Goal: Task Accomplishment & Management: Use online tool/utility

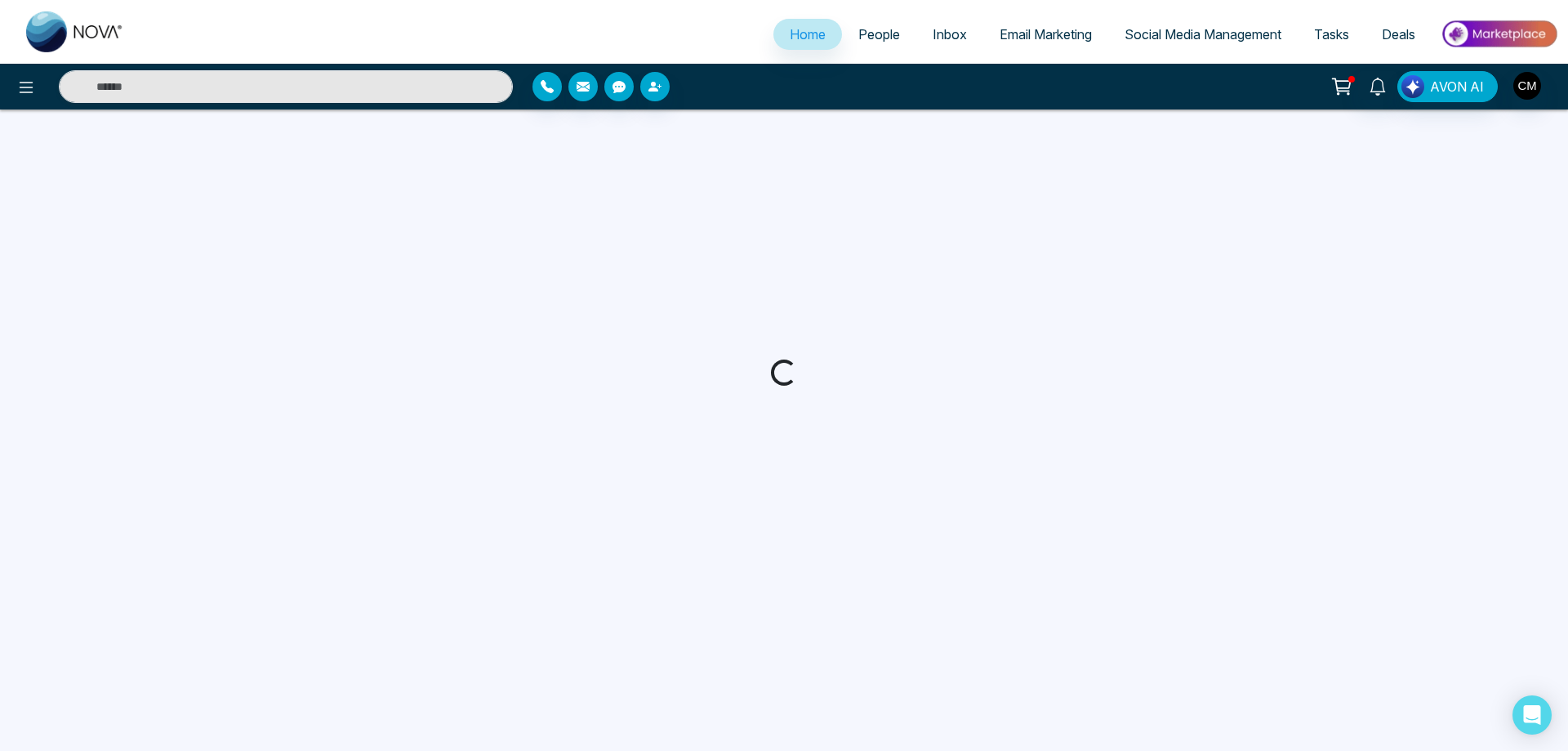
select select "*"
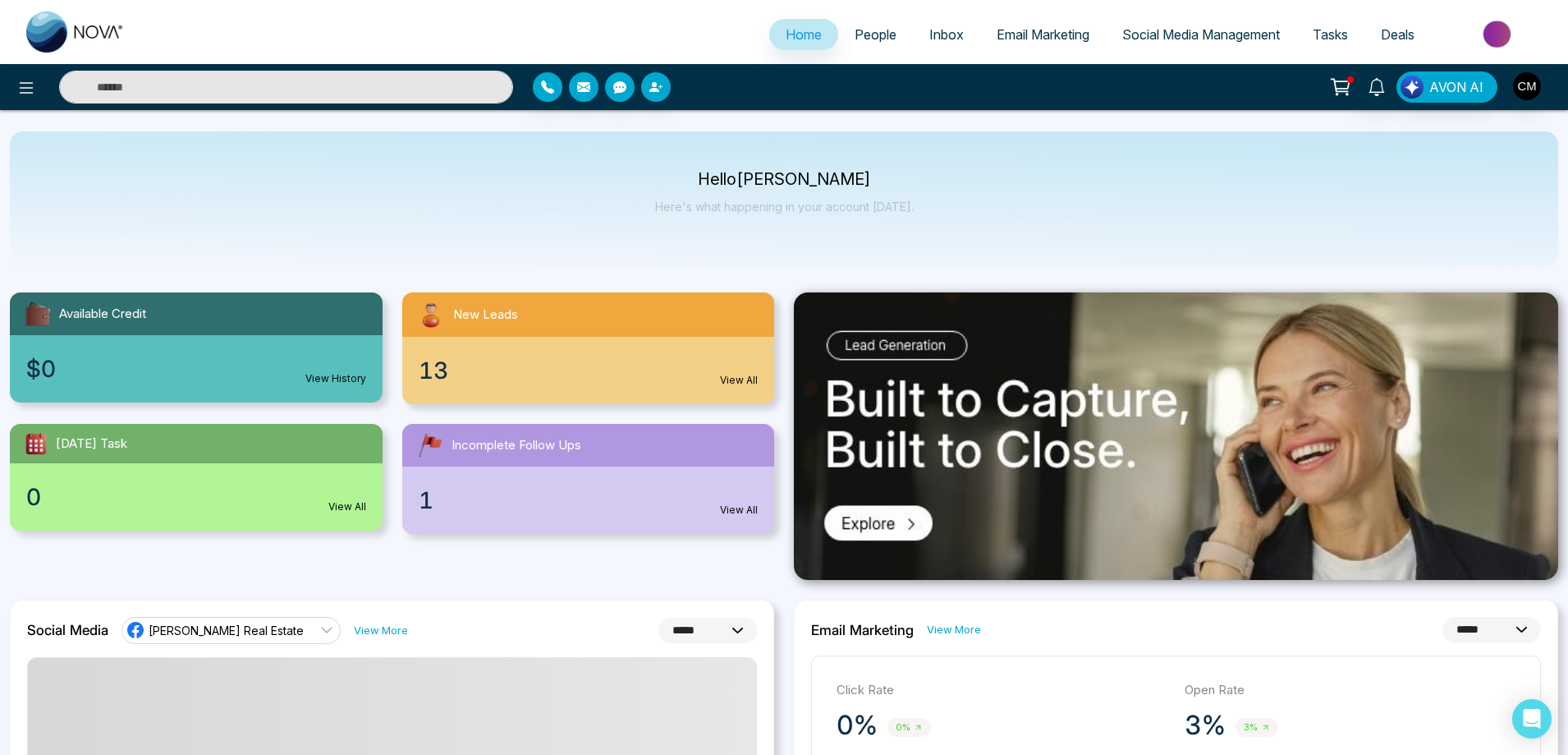
click at [528, 378] on div "13 View All" at bounding box center [589, 370] width 373 height 67
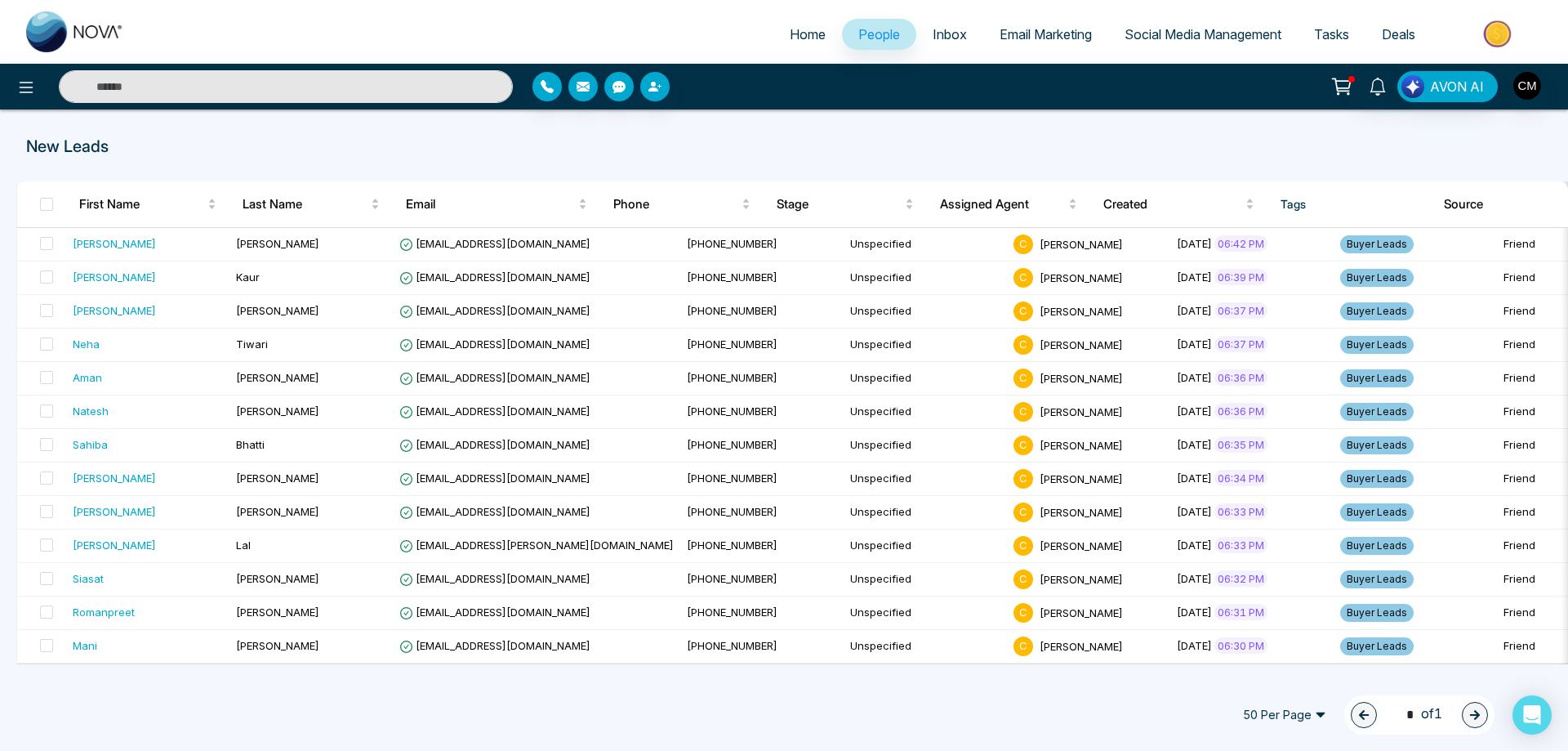
click at [1301, 716] on span "50 Per Page" at bounding box center [1285, 715] width 106 height 26
click at [1280, 680] on div "100 Per Page" at bounding box center [1285, 682] width 86 height 18
click at [942, 38] on span "Inbox" at bounding box center [950, 35] width 35 height 16
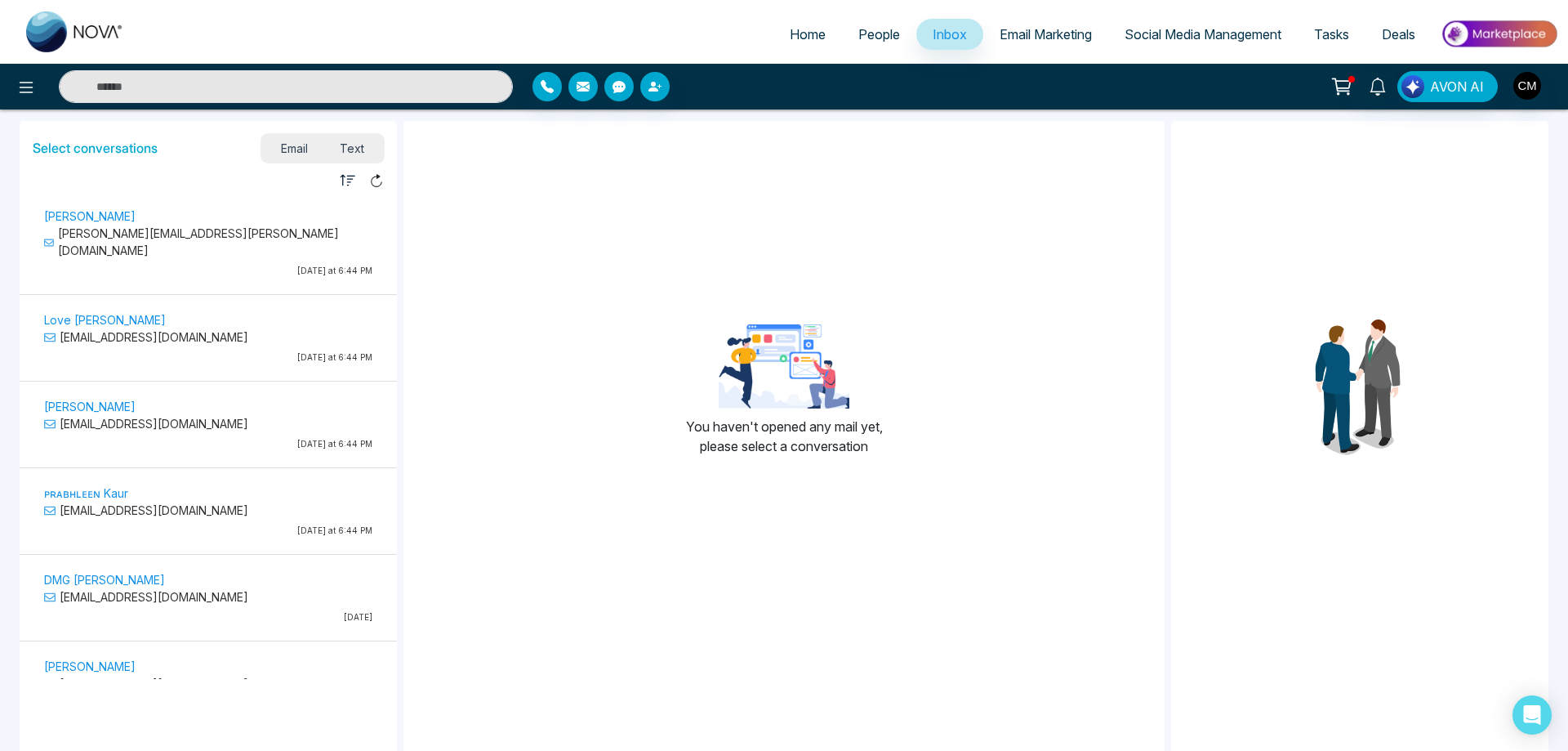
click at [204, 264] on p "[DATE] at 6:44 PM" at bounding box center [208, 270] width 329 height 12
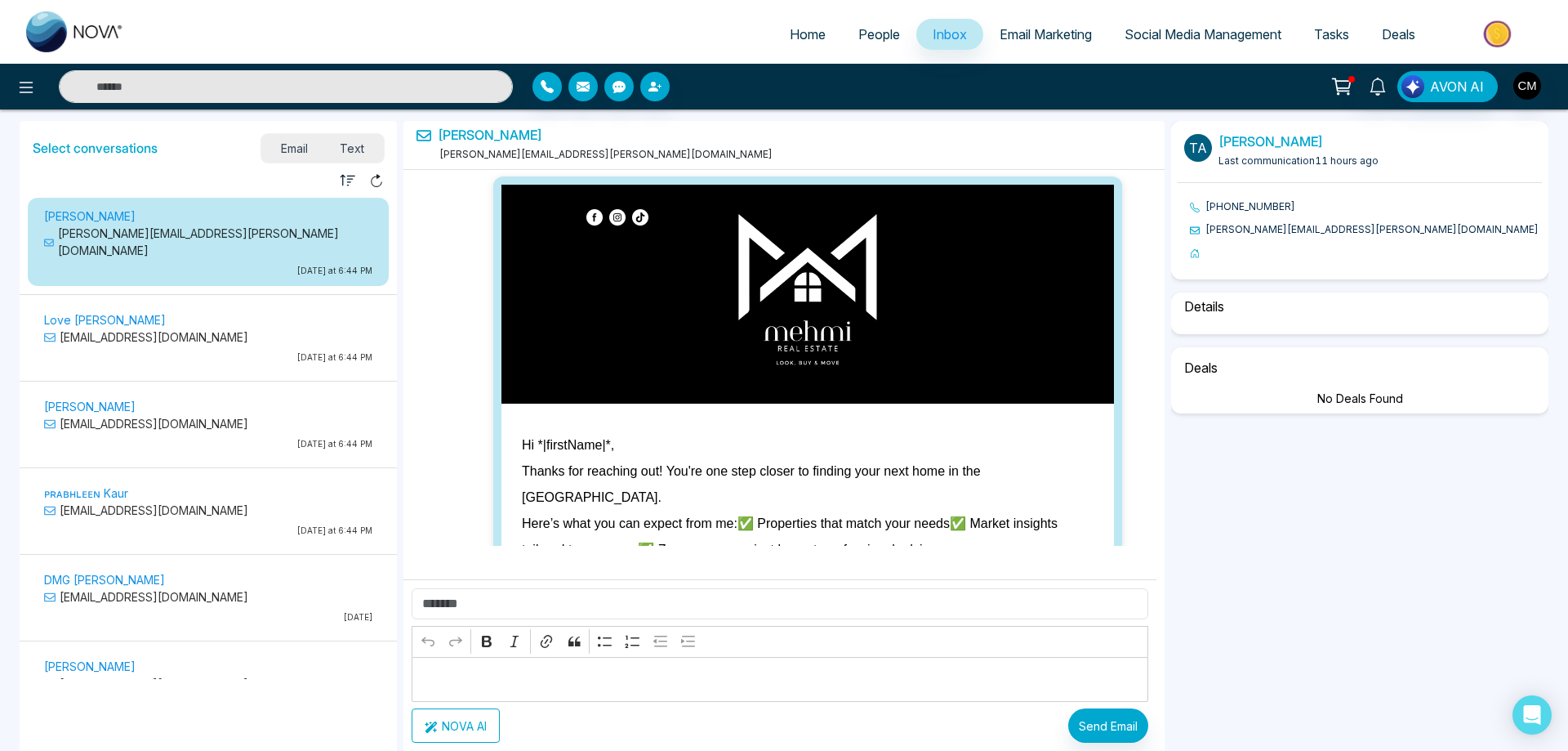
scroll to position [10033, 0]
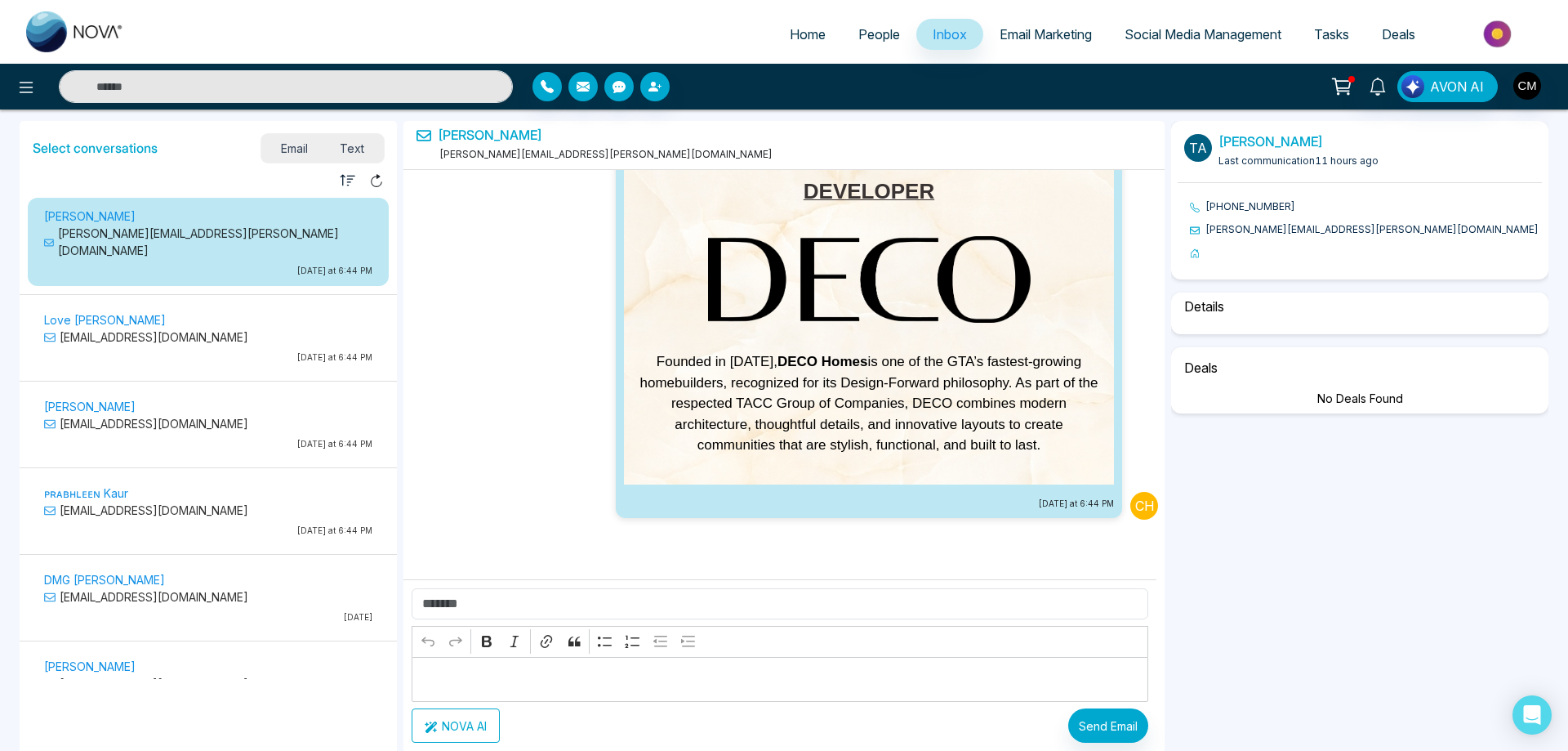
select select "****"
select select "********"
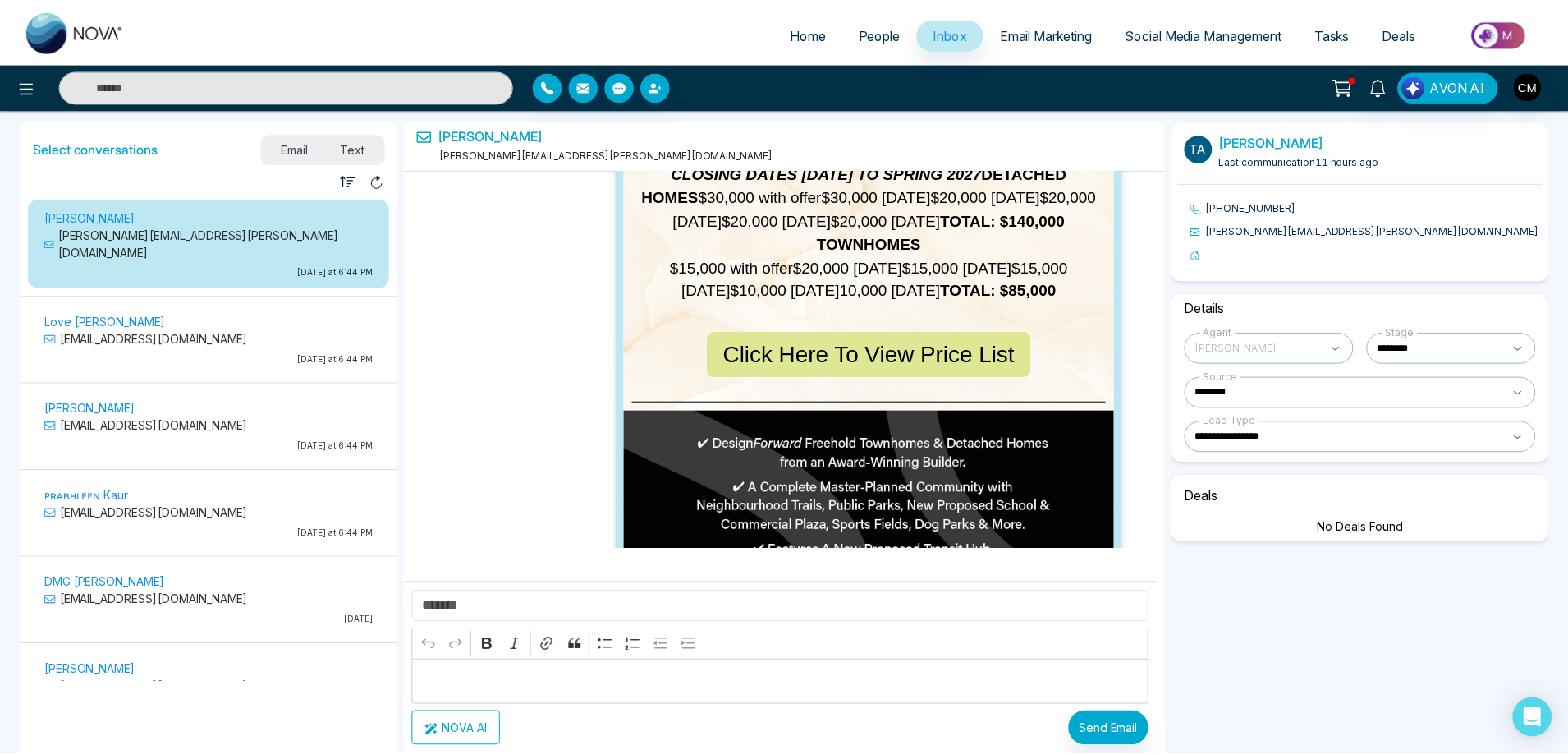
scroll to position [5489, 0]
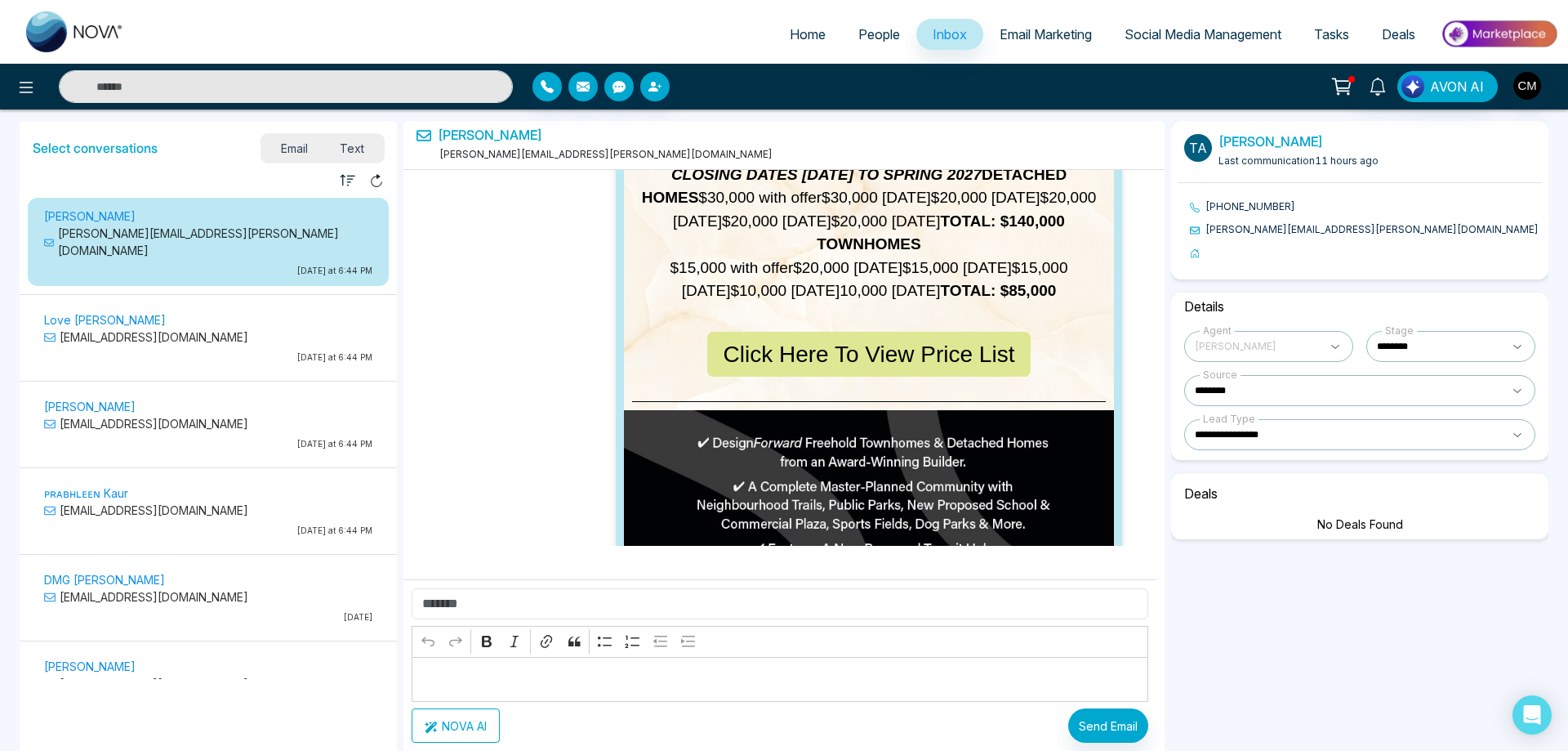
click at [1023, 41] on span "Email Marketing" at bounding box center [1046, 35] width 92 height 16
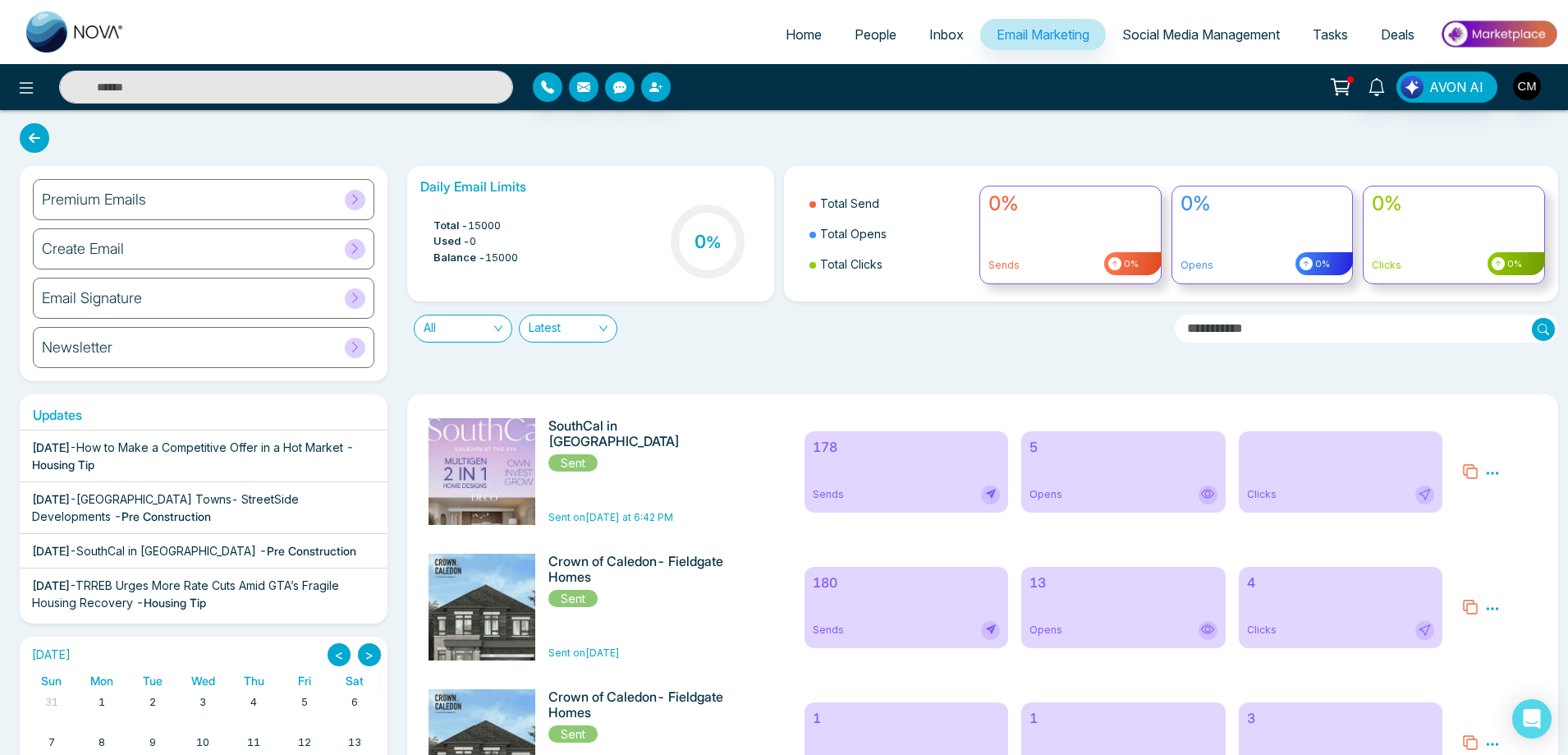
click at [1063, 455] on h6 "5" at bounding box center [1123, 447] width 188 height 16
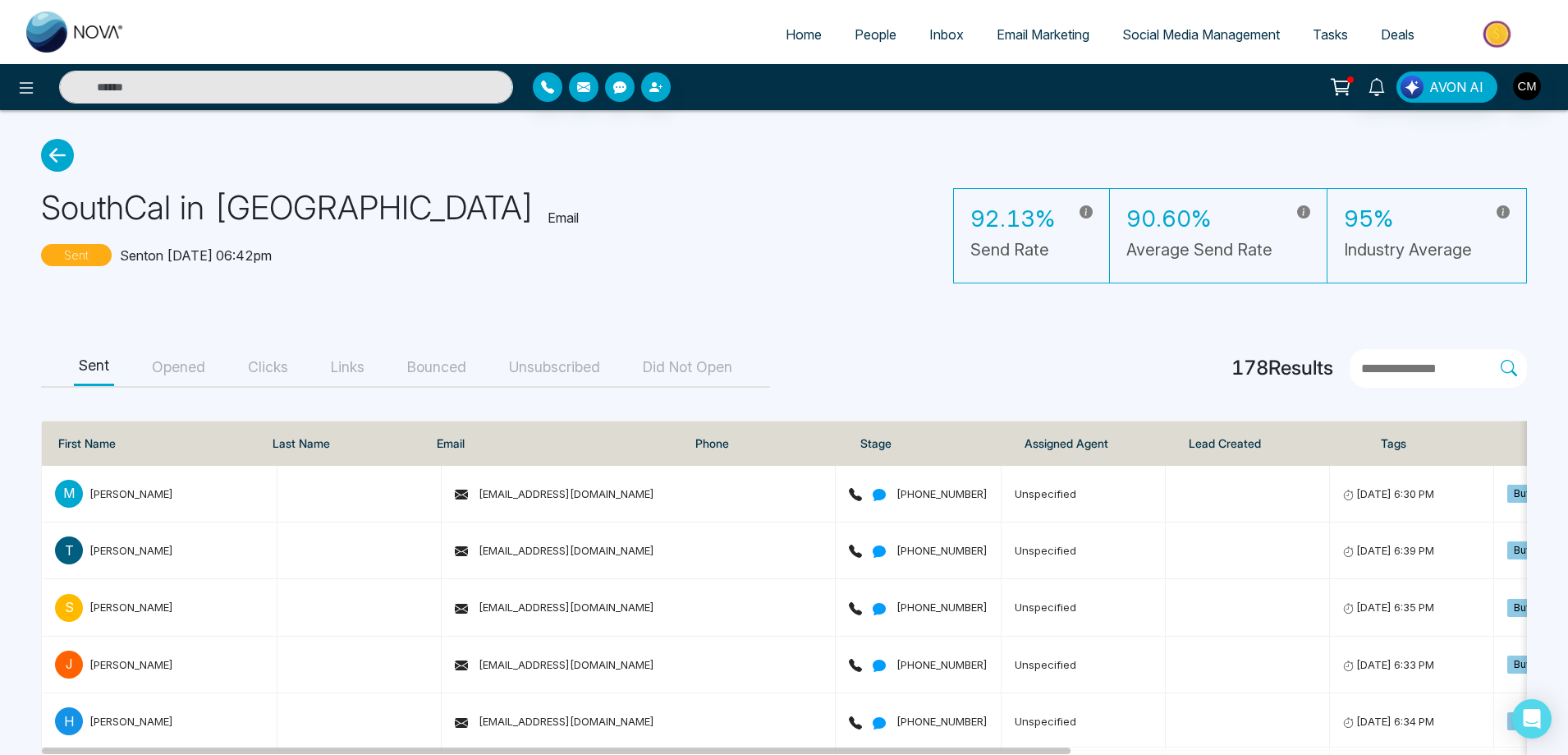
drag, startPoint x: 178, startPoint y: 372, endPoint x: 172, endPoint y: 378, distance: 8.5
click at [173, 380] on button "Opened" at bounding box center [179, 368] width 63 height 37
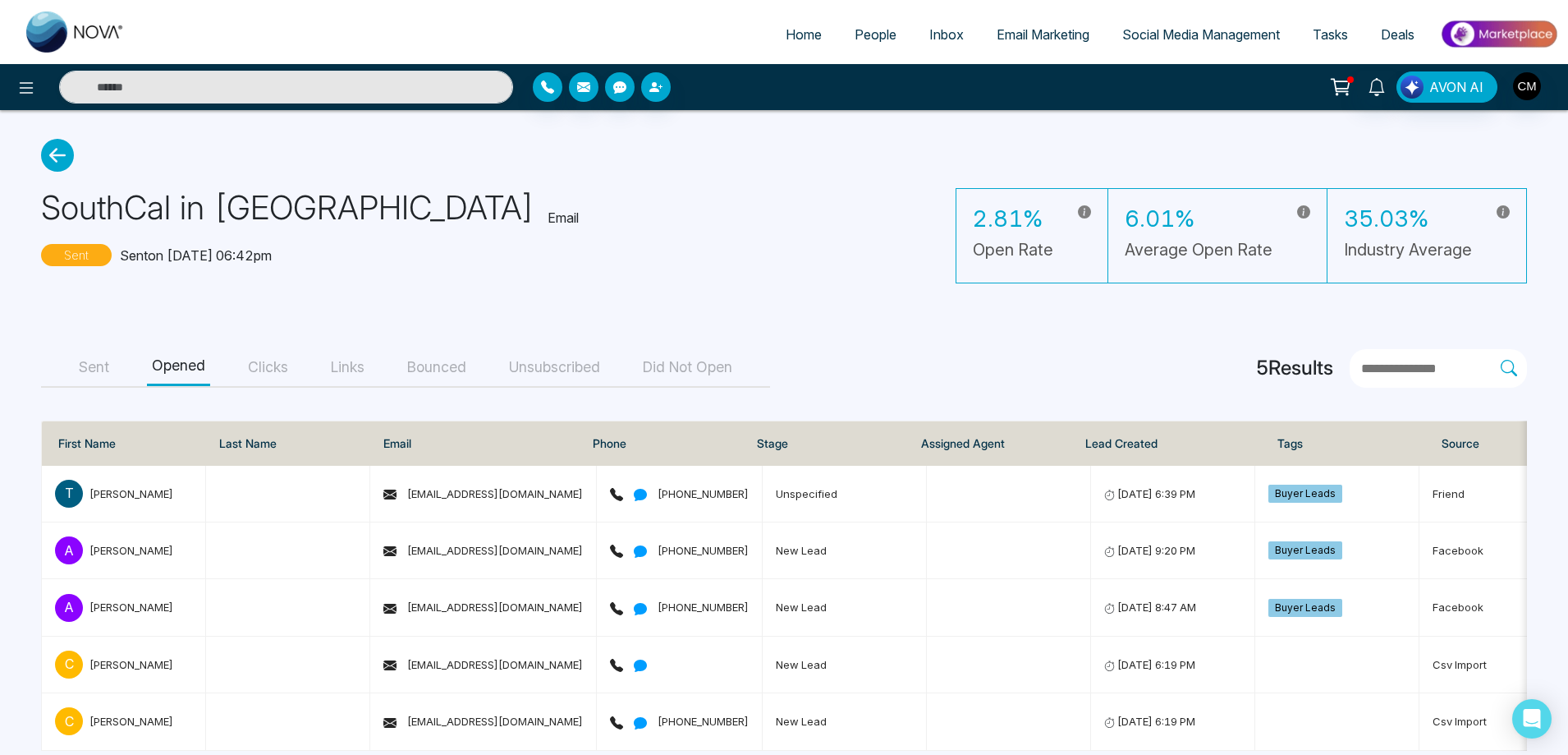
scroll to position [32, 0]
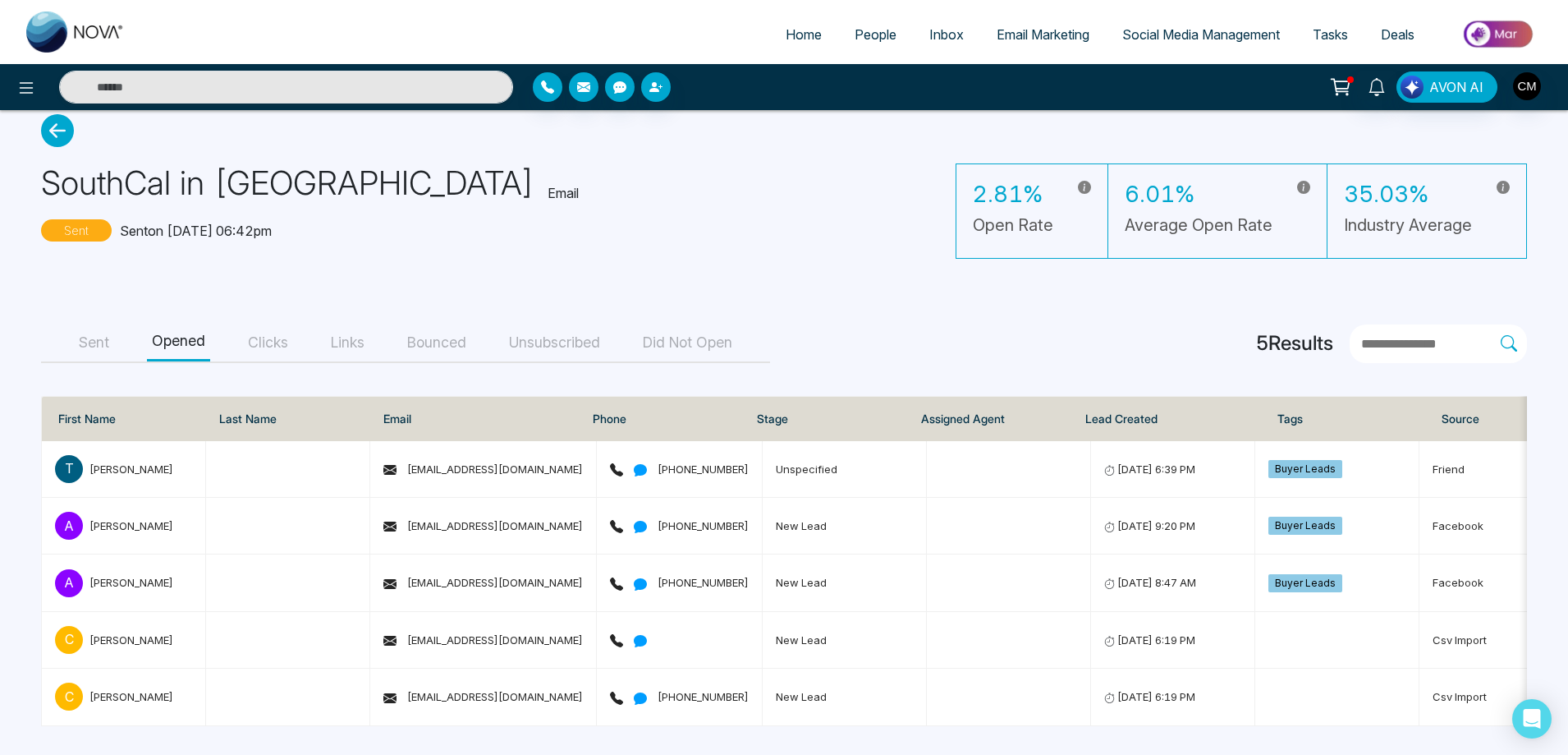
click at [261, 342] on button "Clicks" at bounding box center [268, 343] width 51 height 37
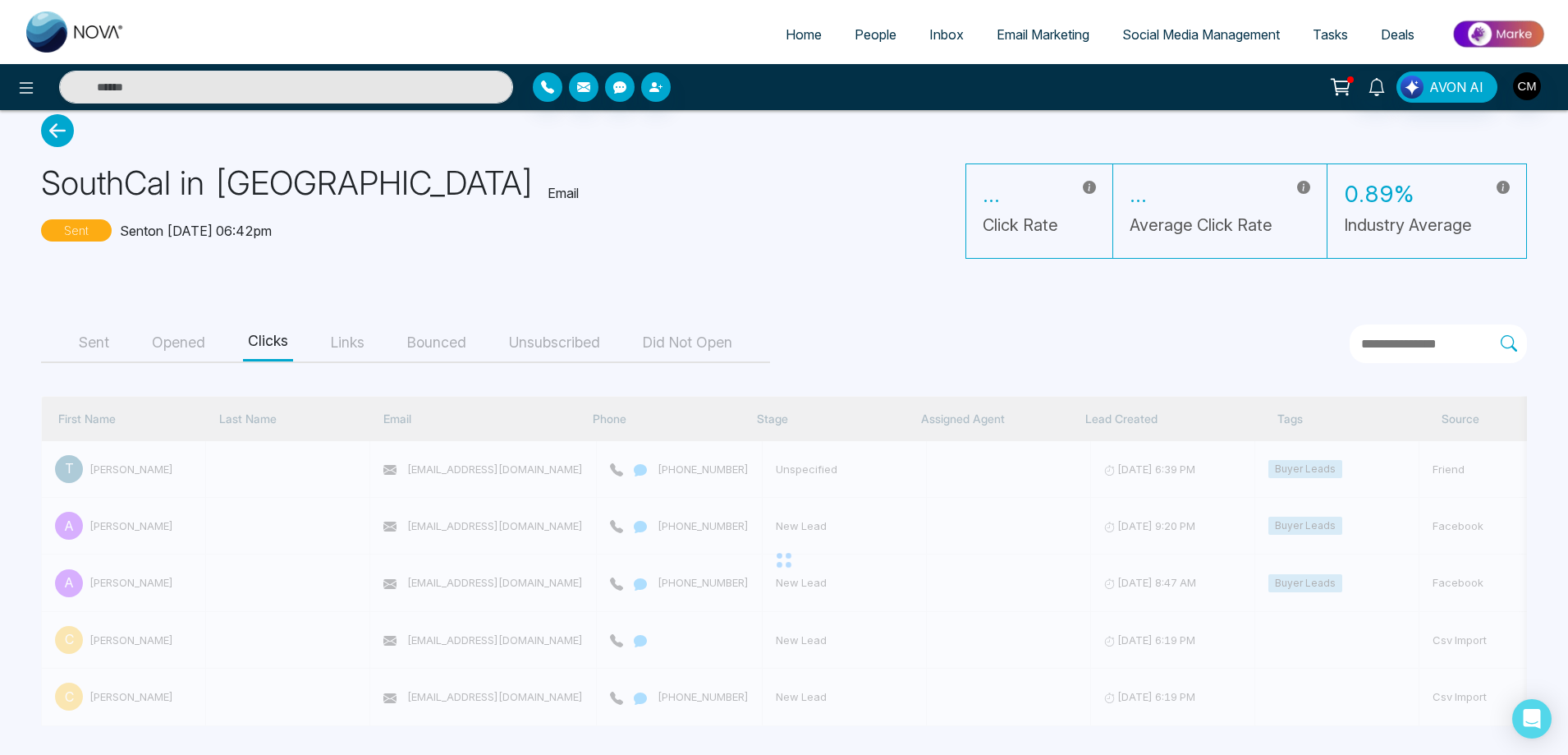
scroll to position [0, 0]
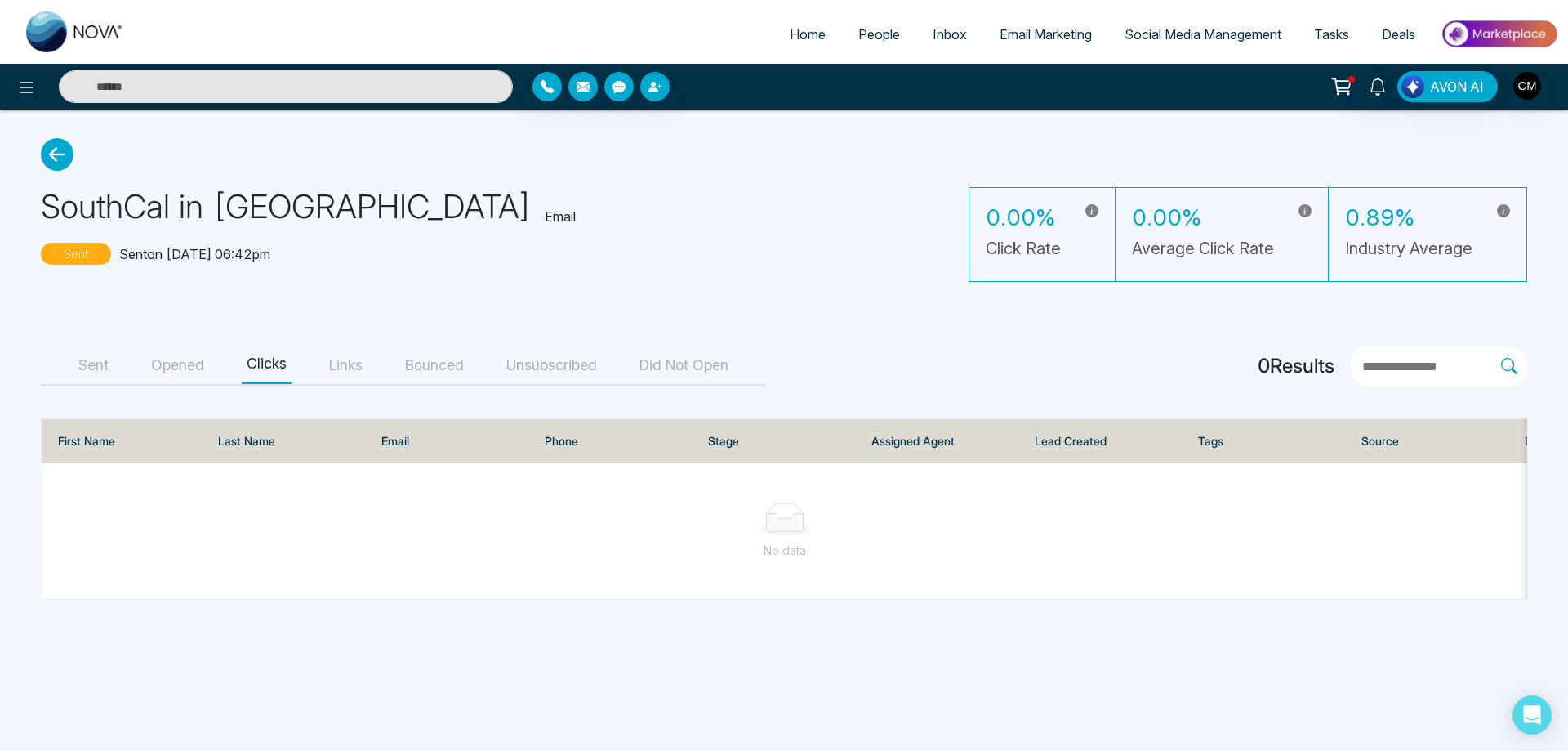
click at [350, 352] on button "Links" at bounding box center [346, 366] width 44 height 37
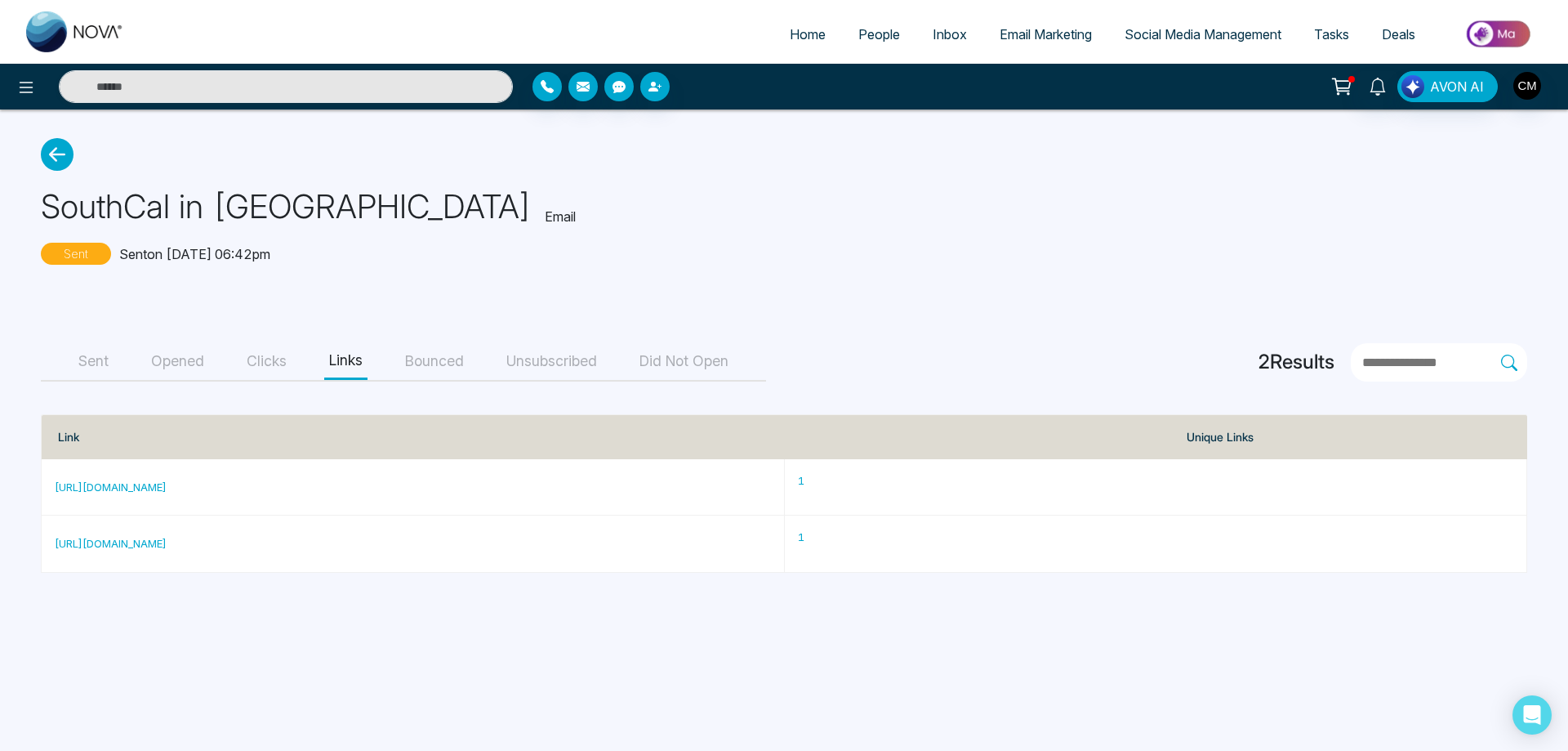
click at [434, 366] on button "Bounced" at bounding box center [434, 362] width 68 height 37
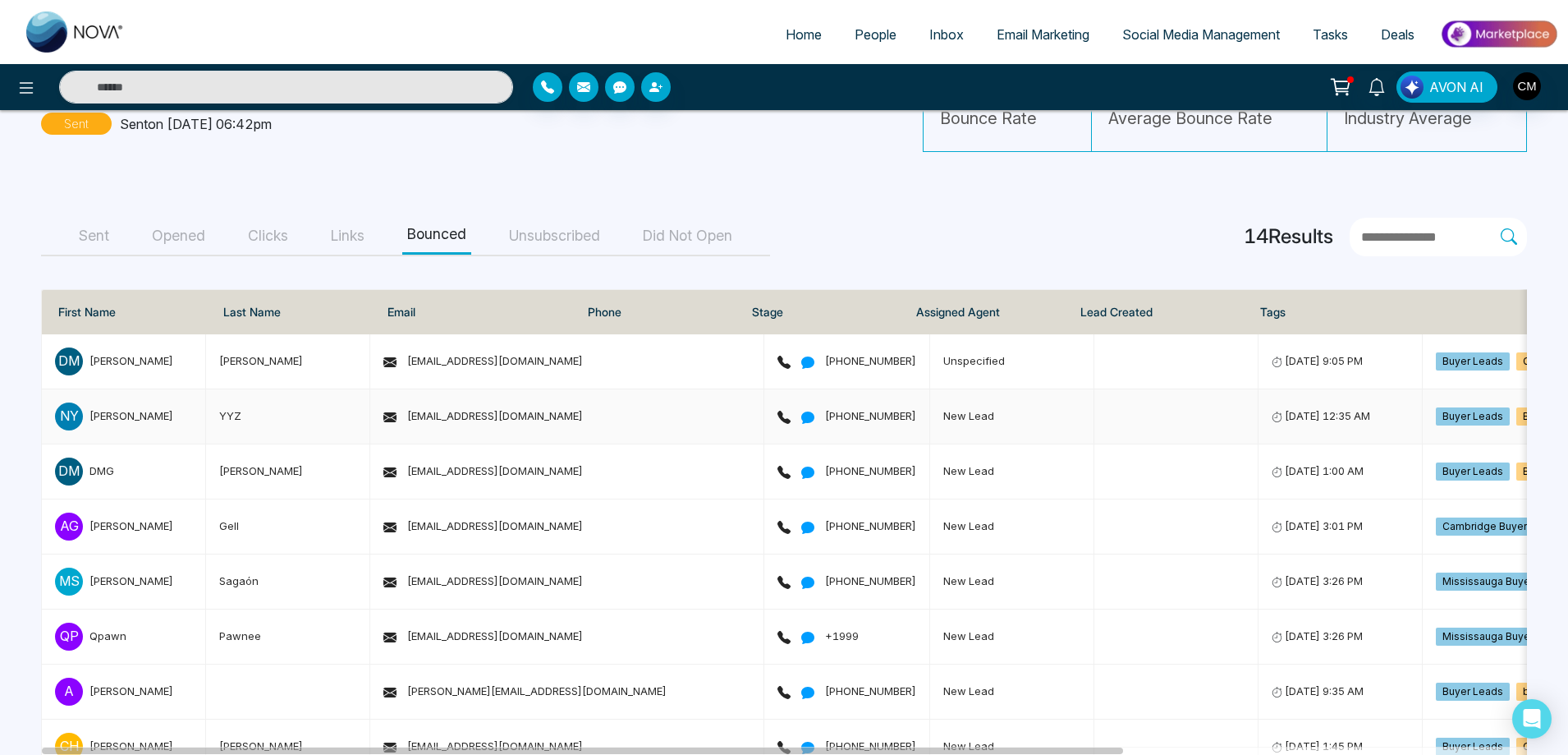
scroll to position [25, 0]
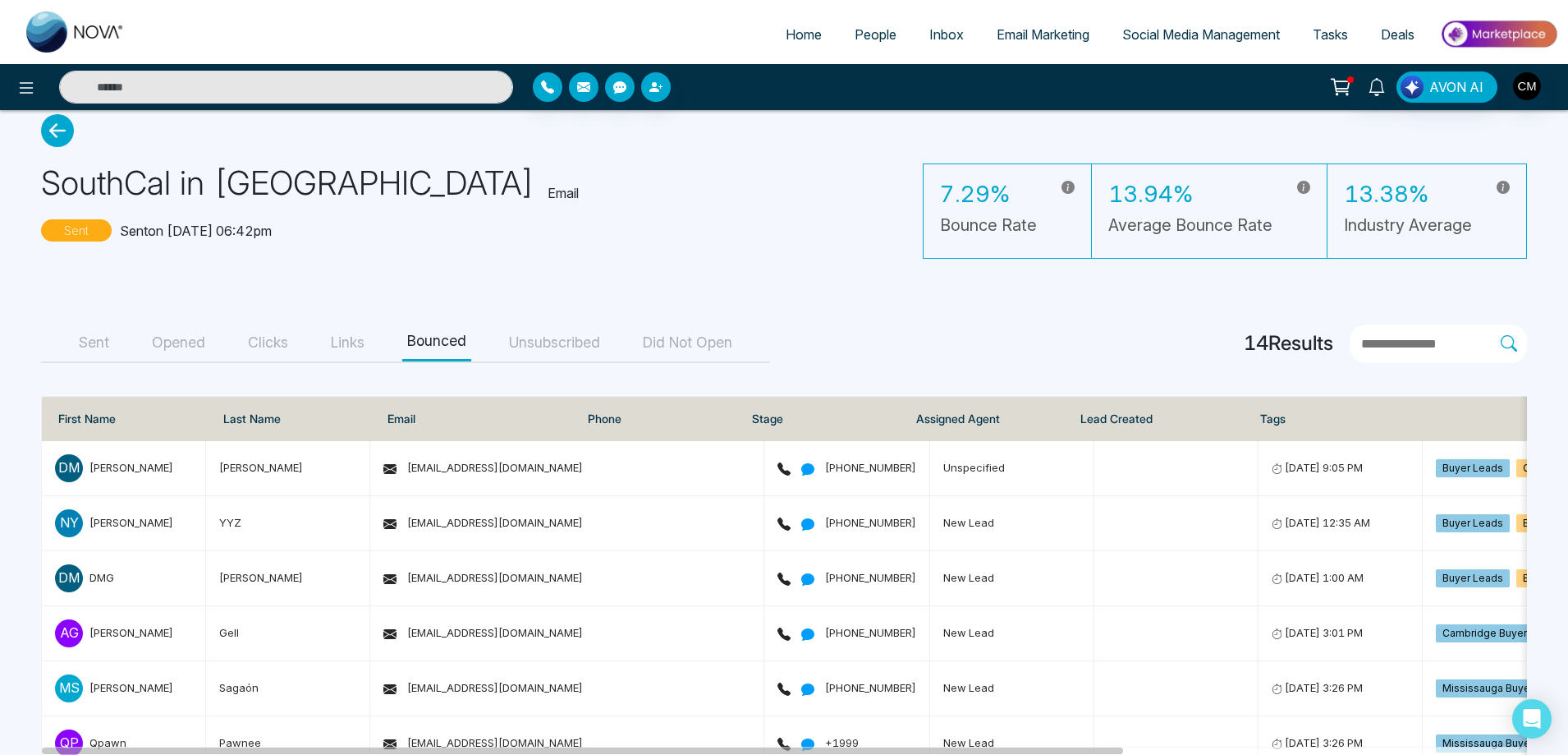
click at [549, 336] on button "Unsubscribed" at bounding box center [555, 343] width 101 height 37
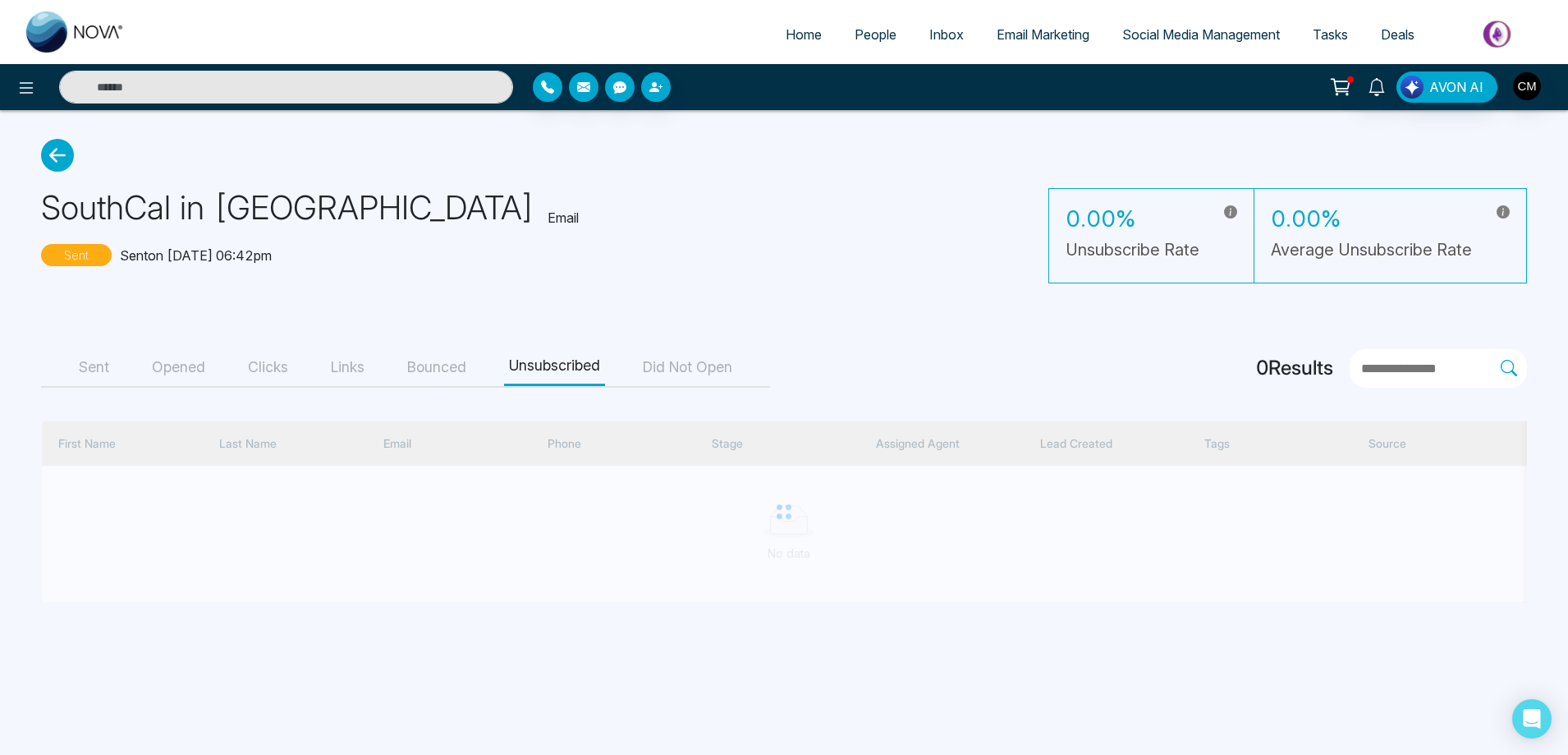
scroll to position [0, 0]
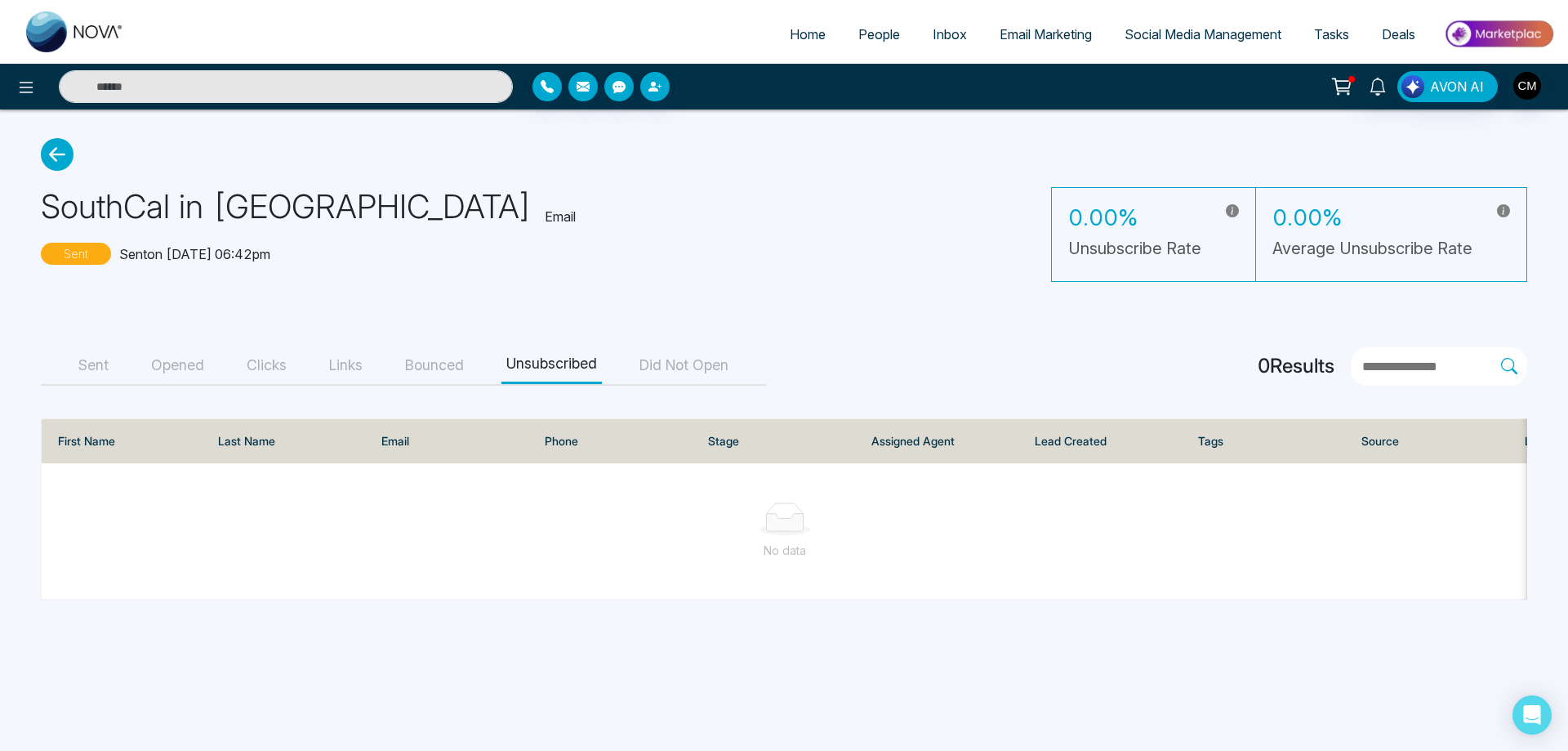
click at [59, 168] on icon at bounding box center [58, 155] width 33 height 33
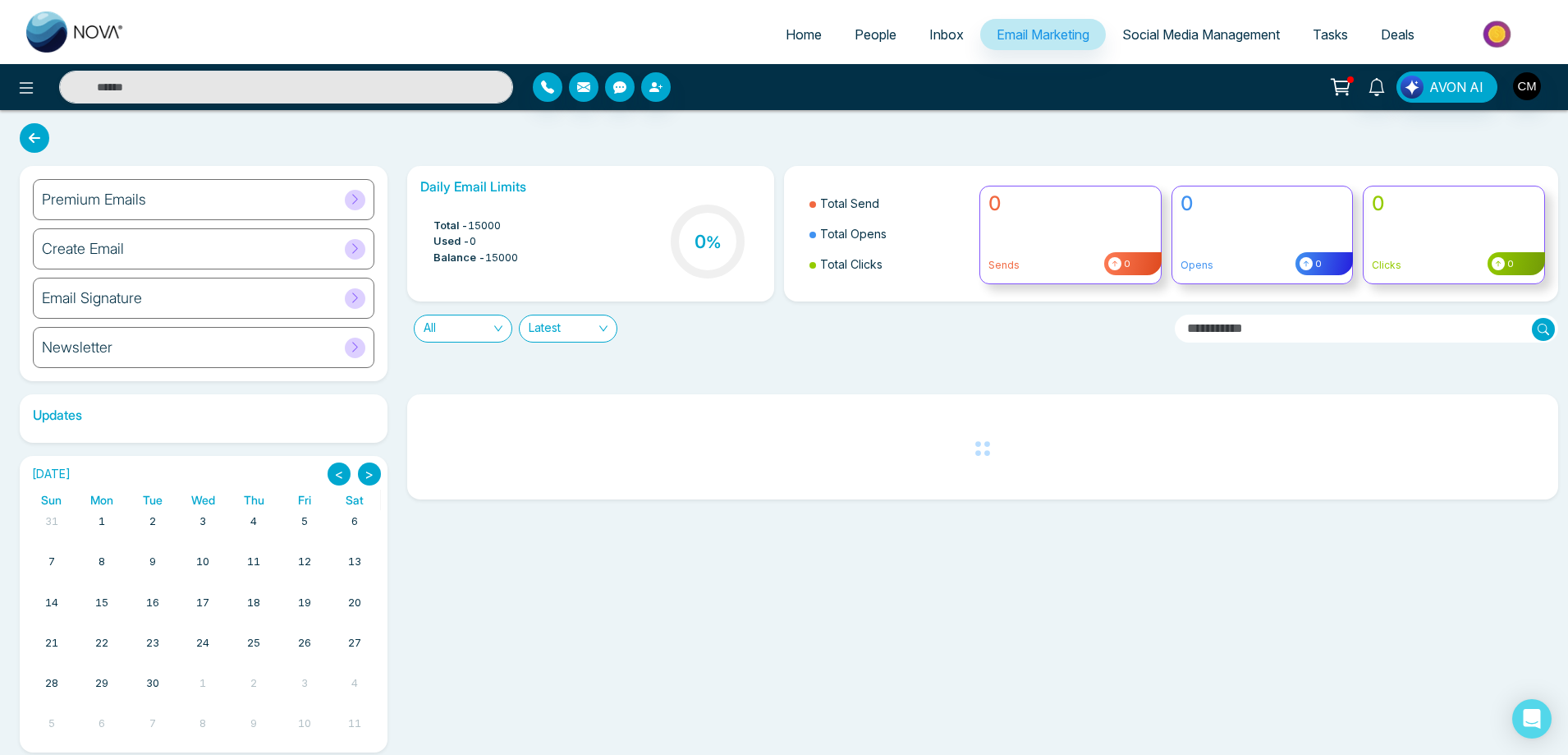
click at [211, 201] on div "Premium Emails" at bounding box center [204, 200] width 342 height 41
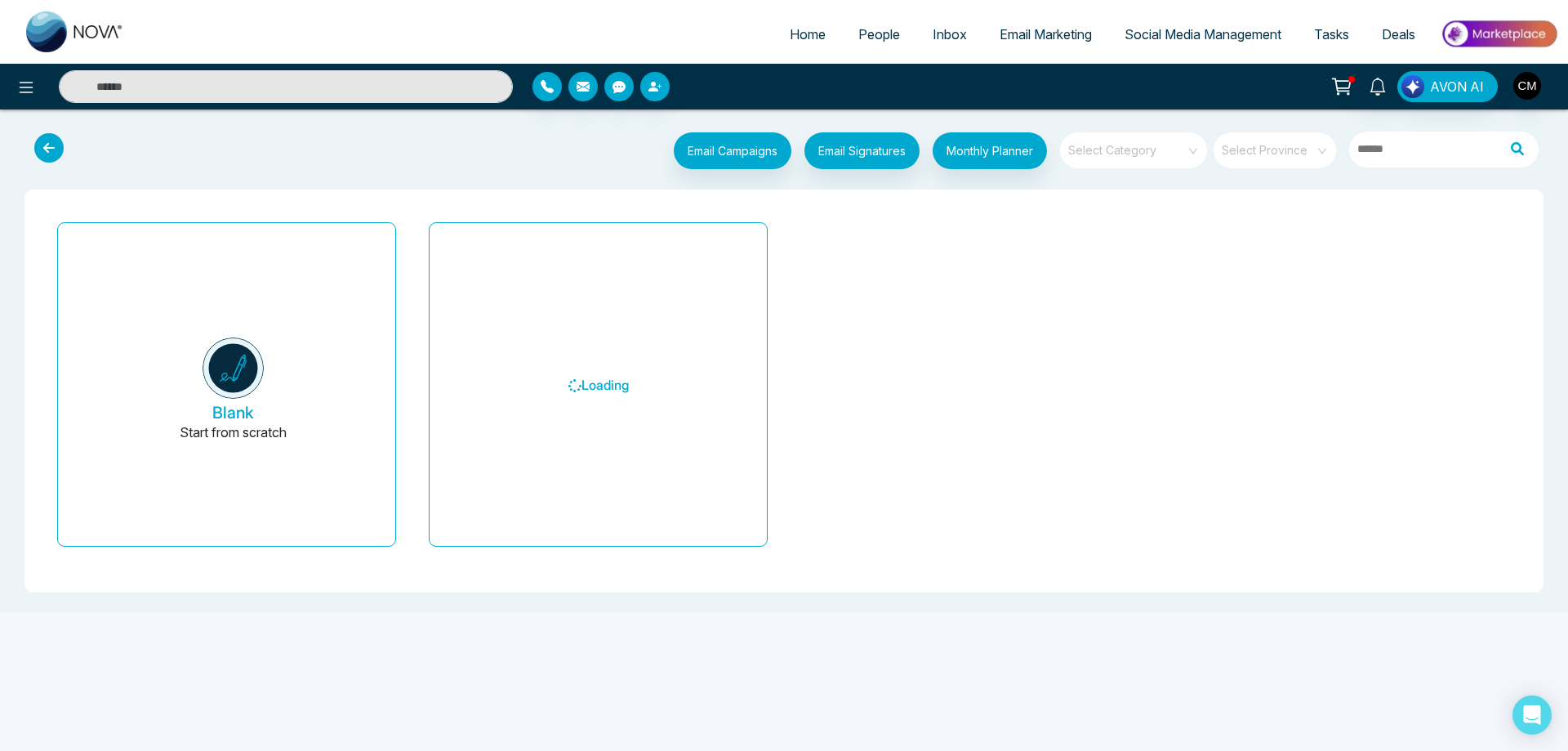
click at [1178, 142] on input "search" at bounding box center [1127, 145] width 118 height 25
click at [1118, 214] on div "My Templates" at bounding box center [1132, 214] width 147 height 26
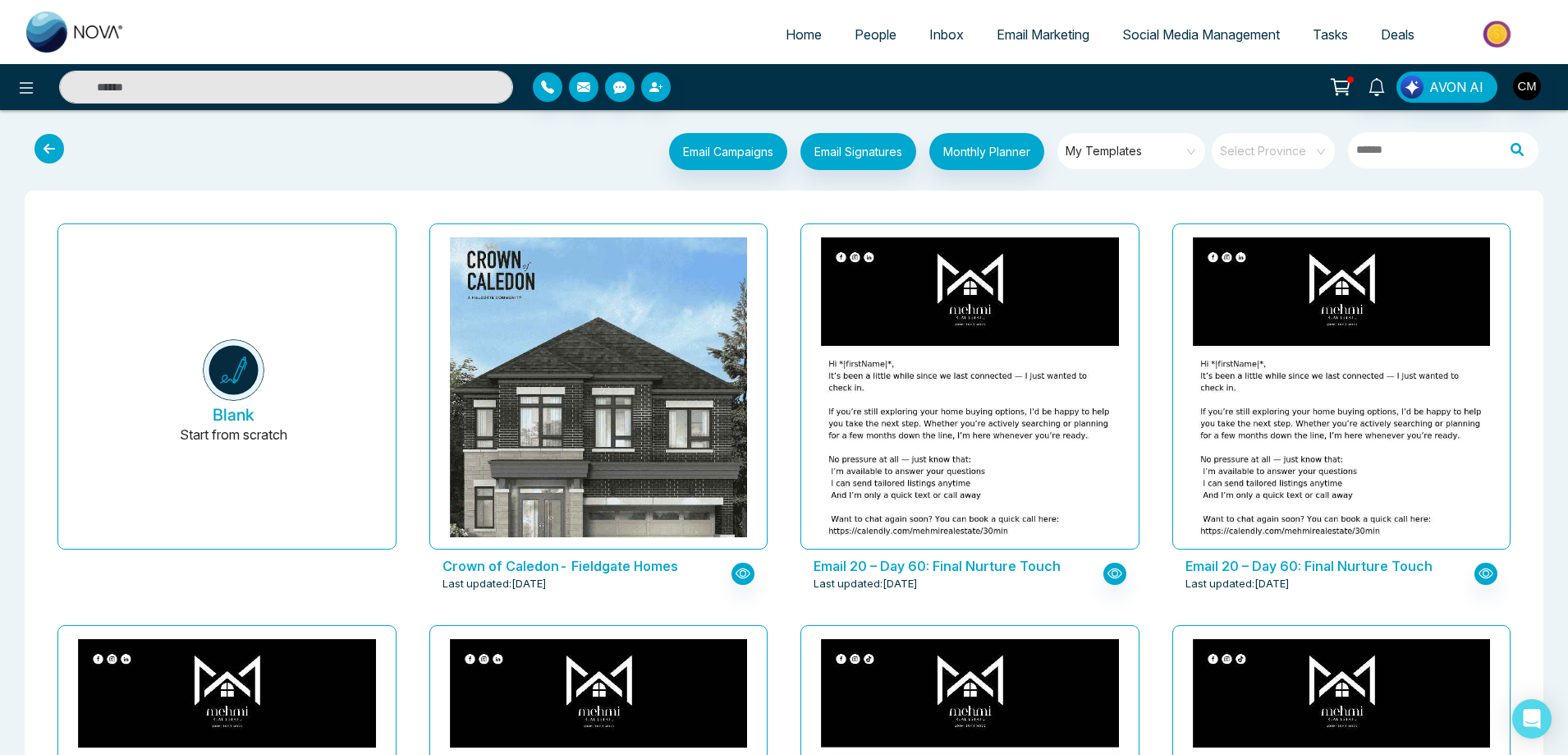
click at [48, 134] on icon at bounding box center [50, 149] width 30 height 30
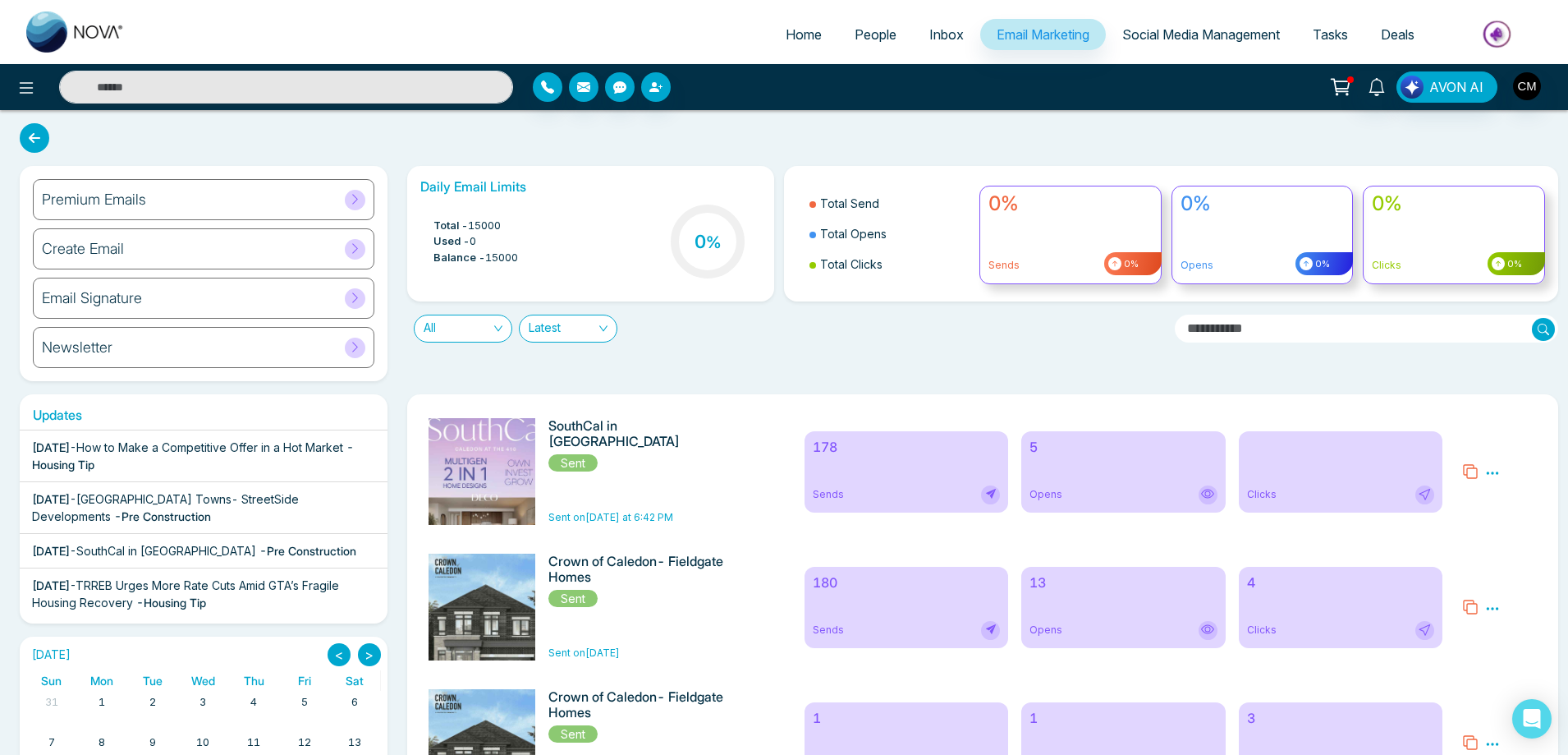
click at [262, 470] on div "[DATE] - How to Make a Competitive Offer in a Hot Market - Housing Tip" at bounding box center [204, 456] width 344 height 35
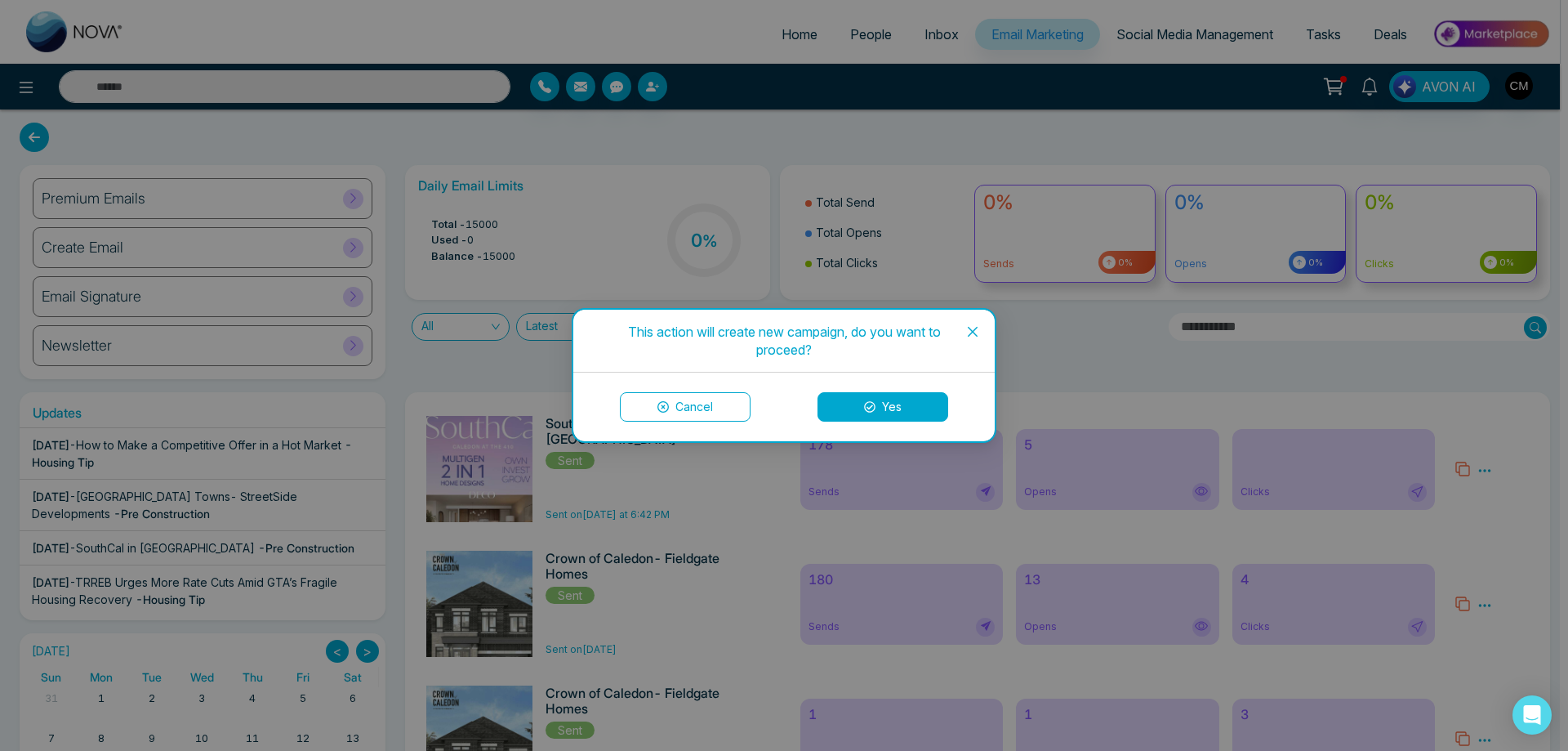
click at [667, 410] on icon at bounding box center [663, 407] width 12 height 12
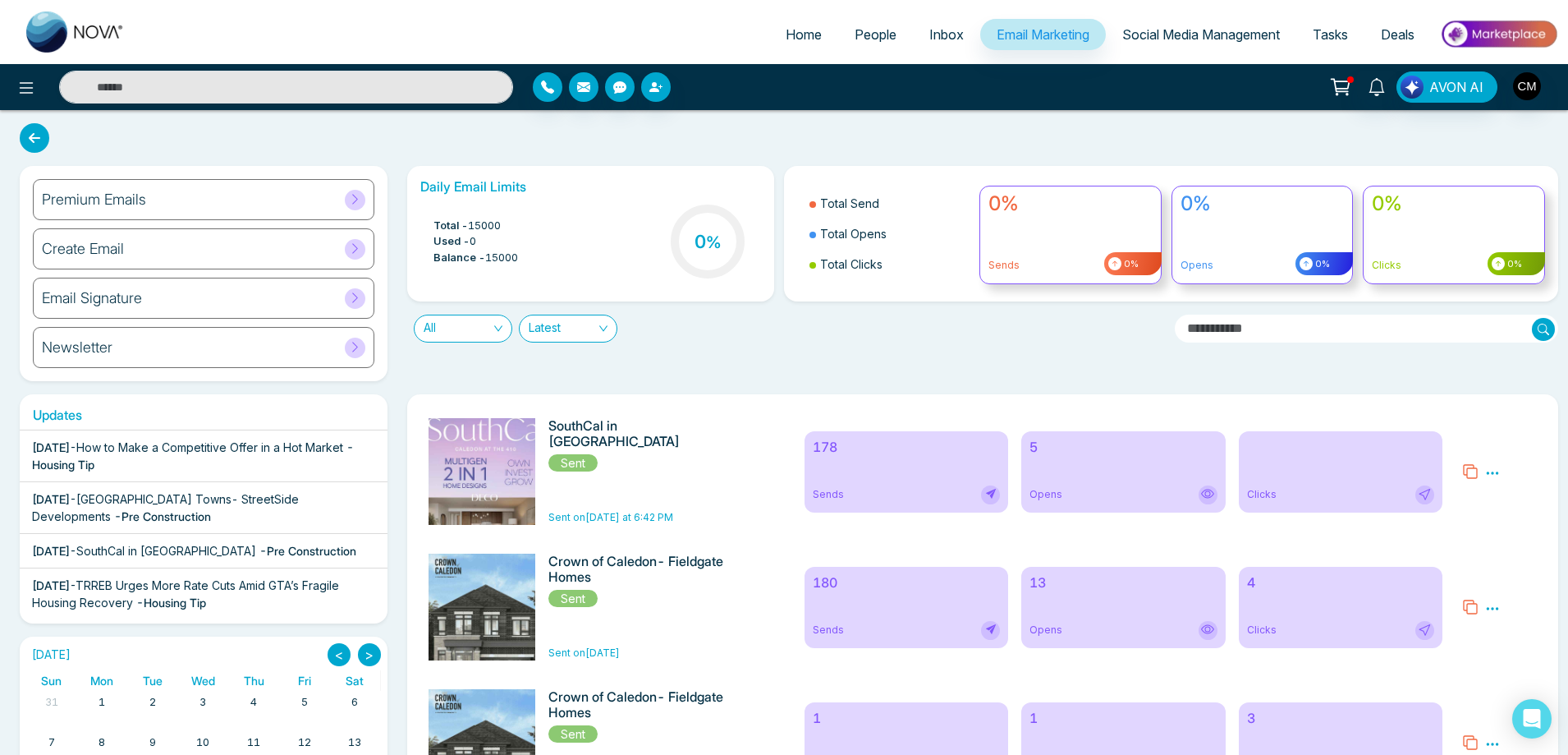
click at [173, 299] on div "Email Signature" at bounding box center [204, 298] width 342 height 41
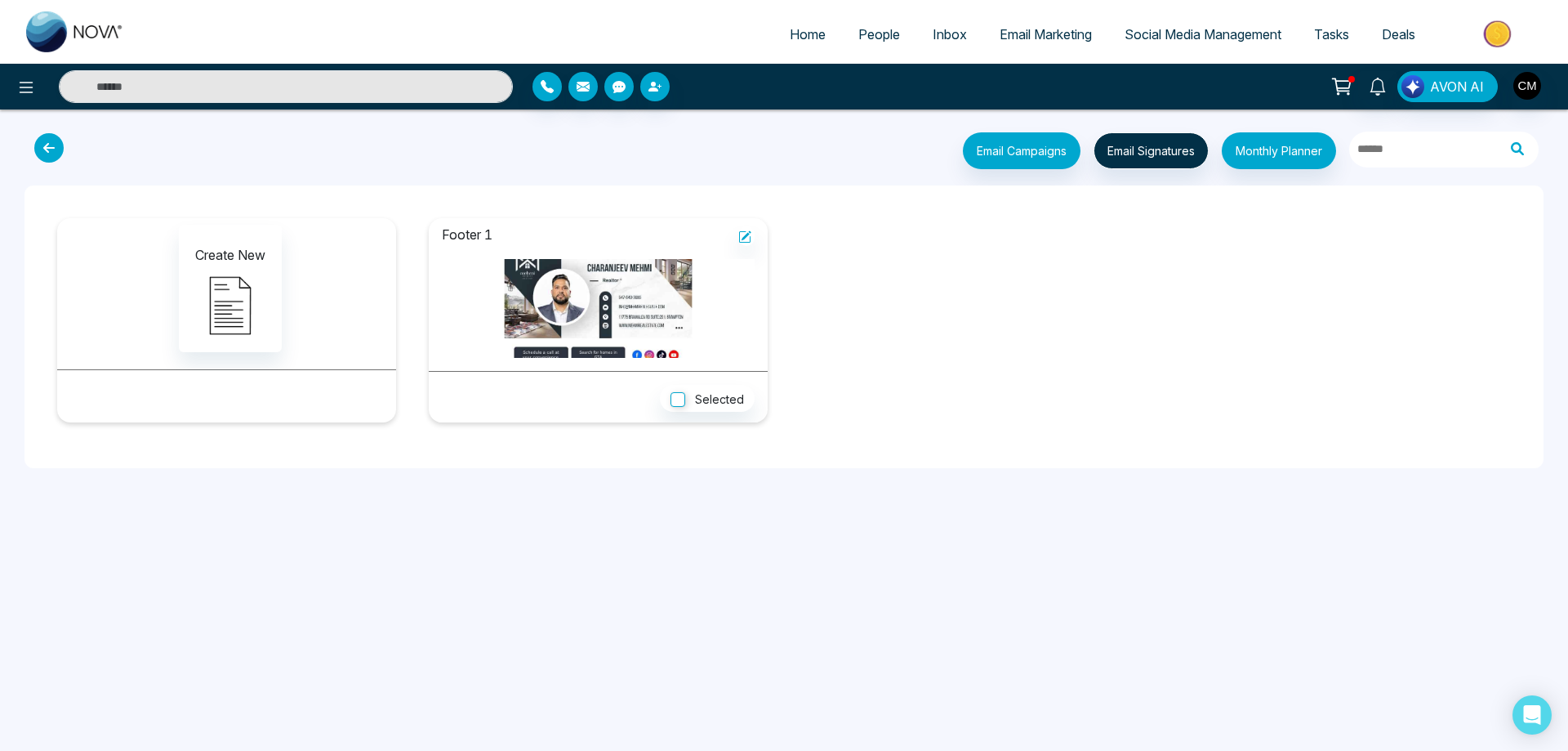
click at [46, 148] on icon at bounding box center [49, 148] width 30 height 30
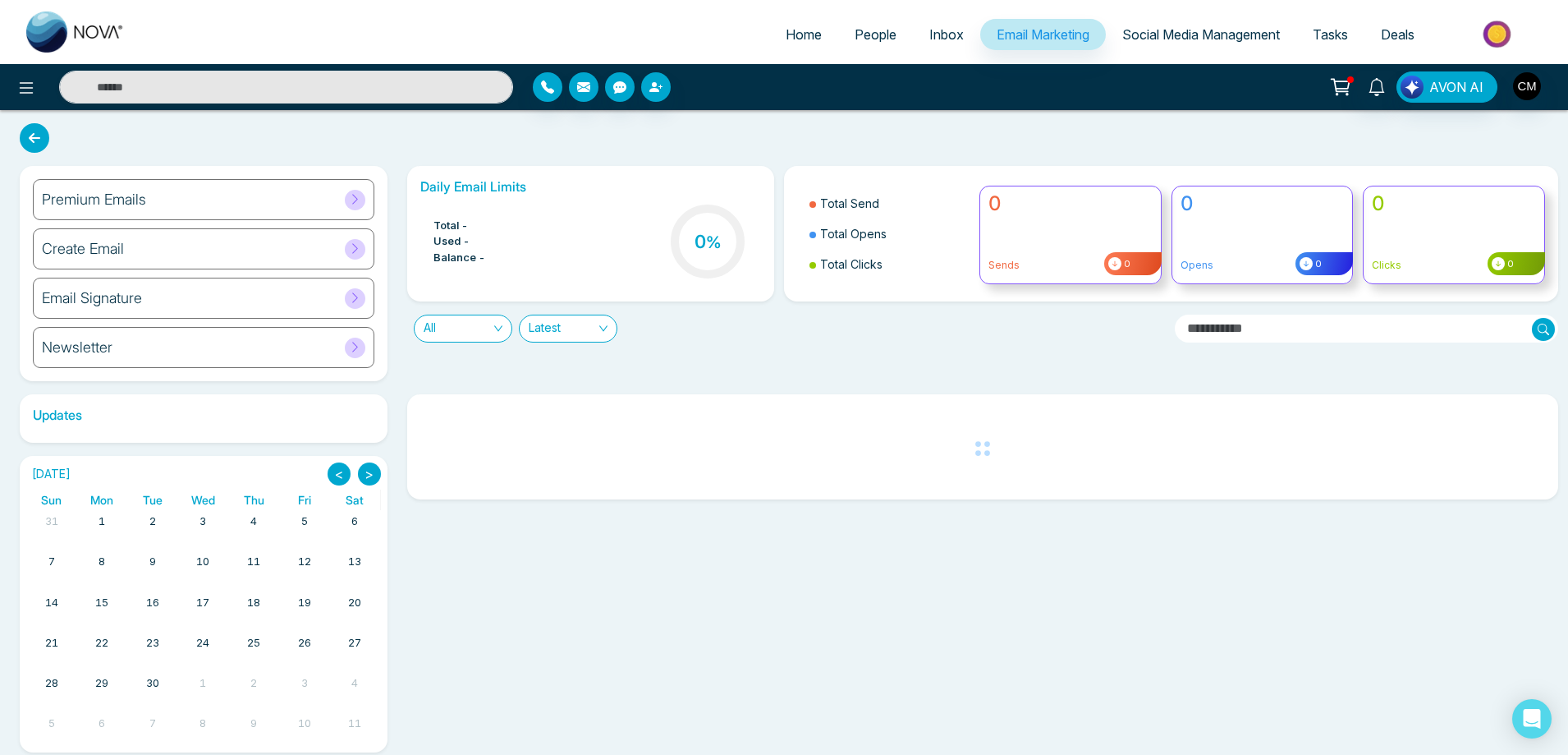
click at [1150, 32] on span "Social Media Management" at bounding box center [1201, 35] width 157 height 17
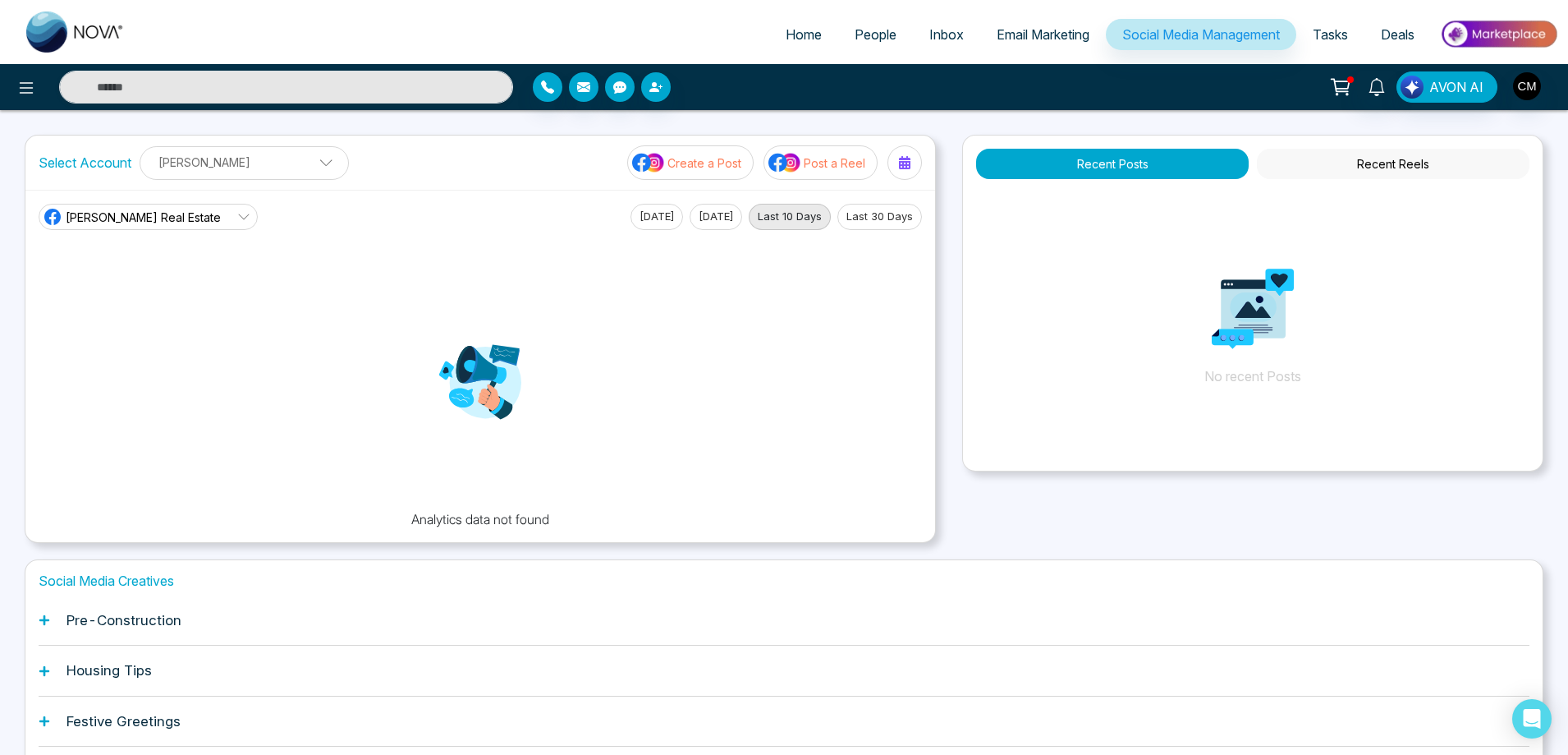
click at [709, 214] on button "[DATE]" at bounding box center [715, 217] width 52 height 26
click at [659, 216] on button "[DATE]" at bounding box center [657, 217] width 52 height 26
click at [677, 171] on p "Create a Post" at bounding box center [704, 162] width 74 height 17
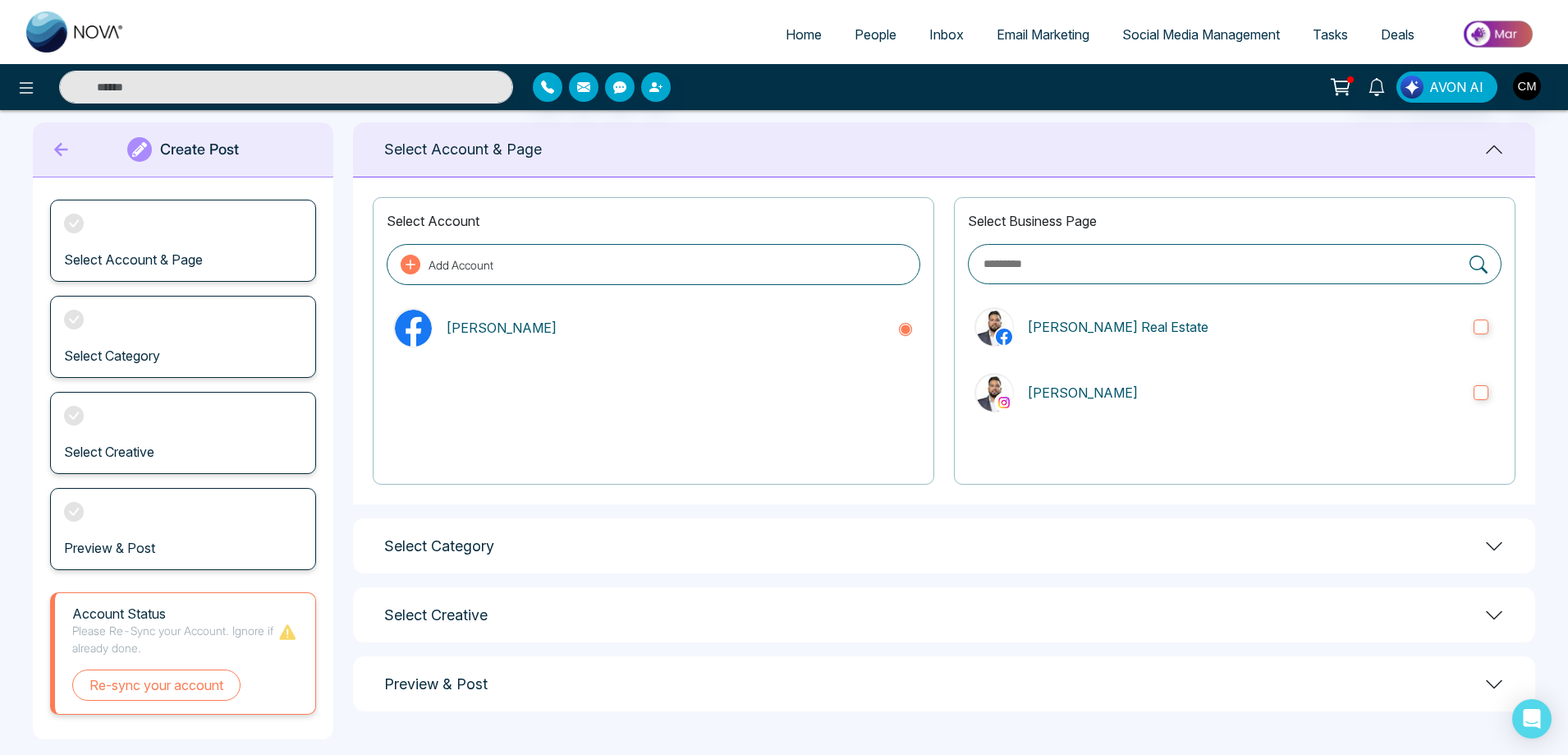
scroll to position [38, 0]
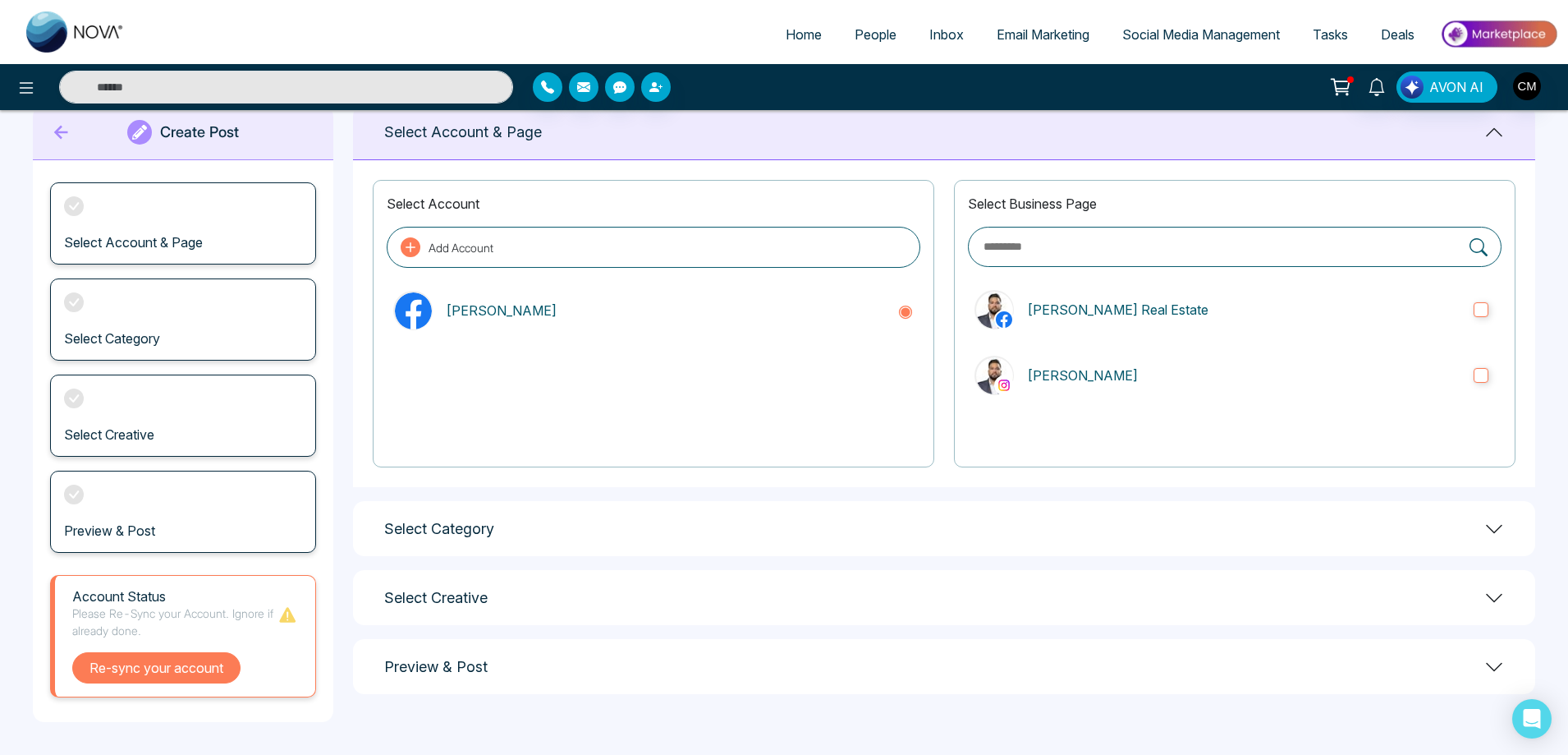
click at [188, 658] on button "Re-sync your account" at bounding box center [156, 668] width 168 height 31
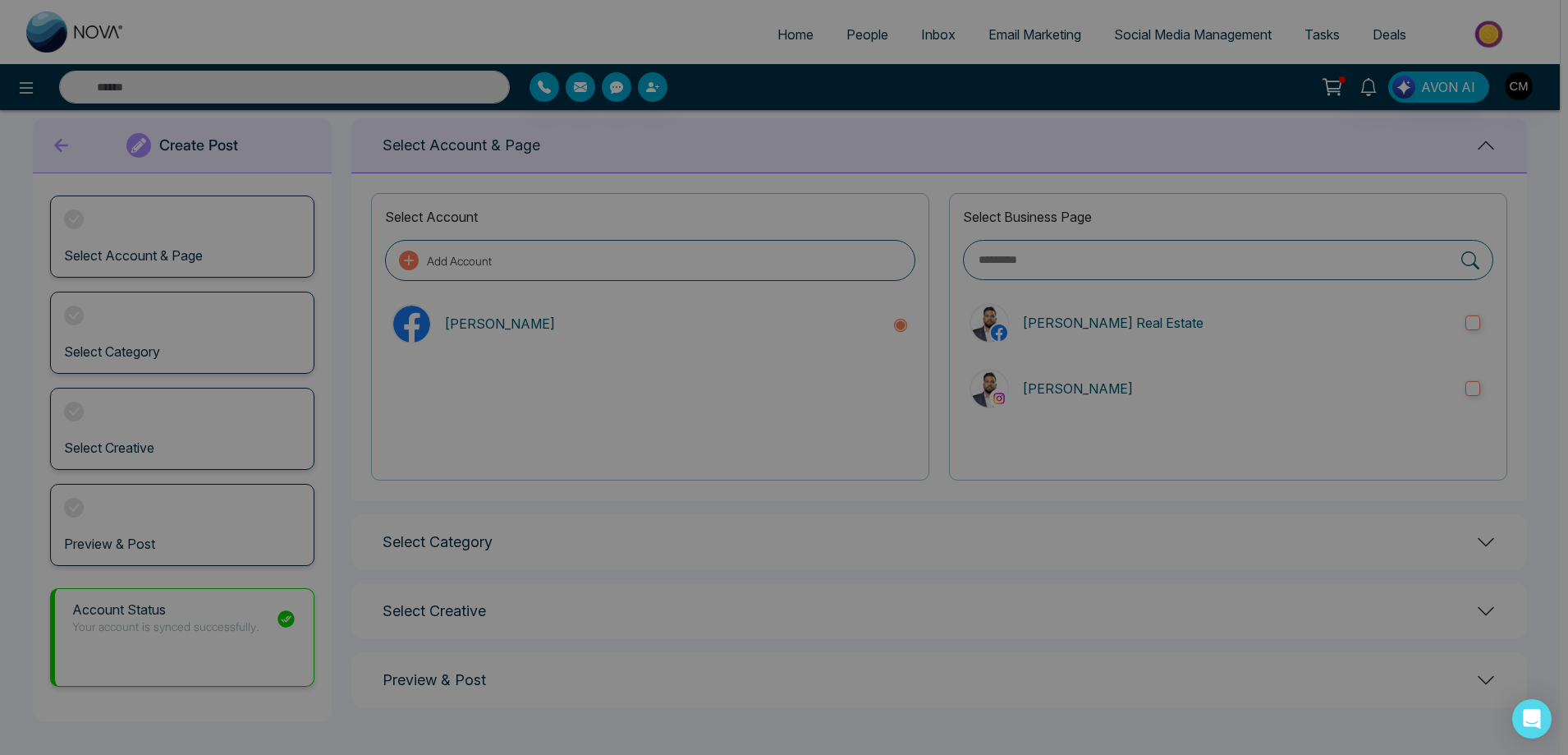
scroll to position [25, 0]
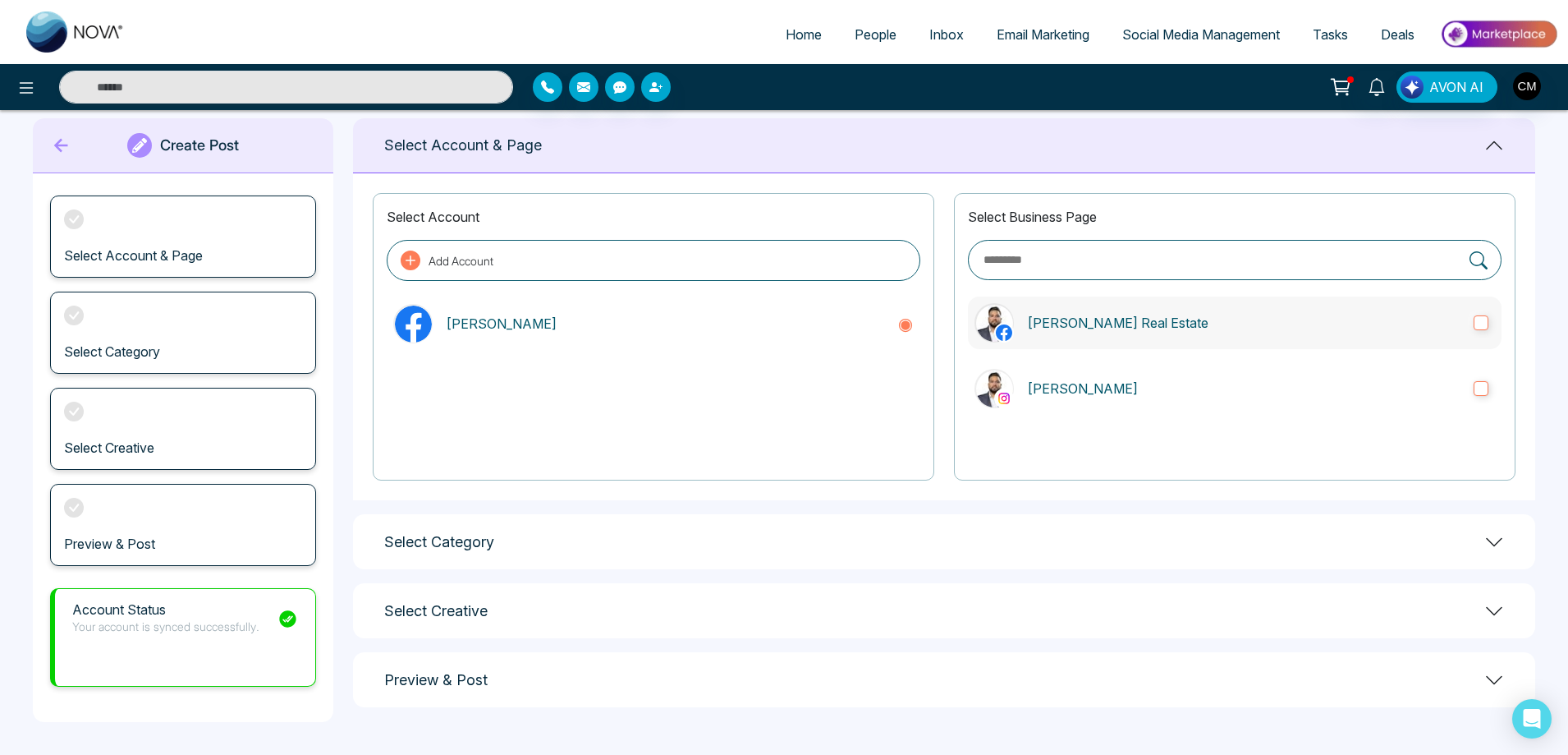
click at [1133, 320] on p "[PERSON_NAME] Real Estate" at bounding box center [1244, 323] width 434 height 20
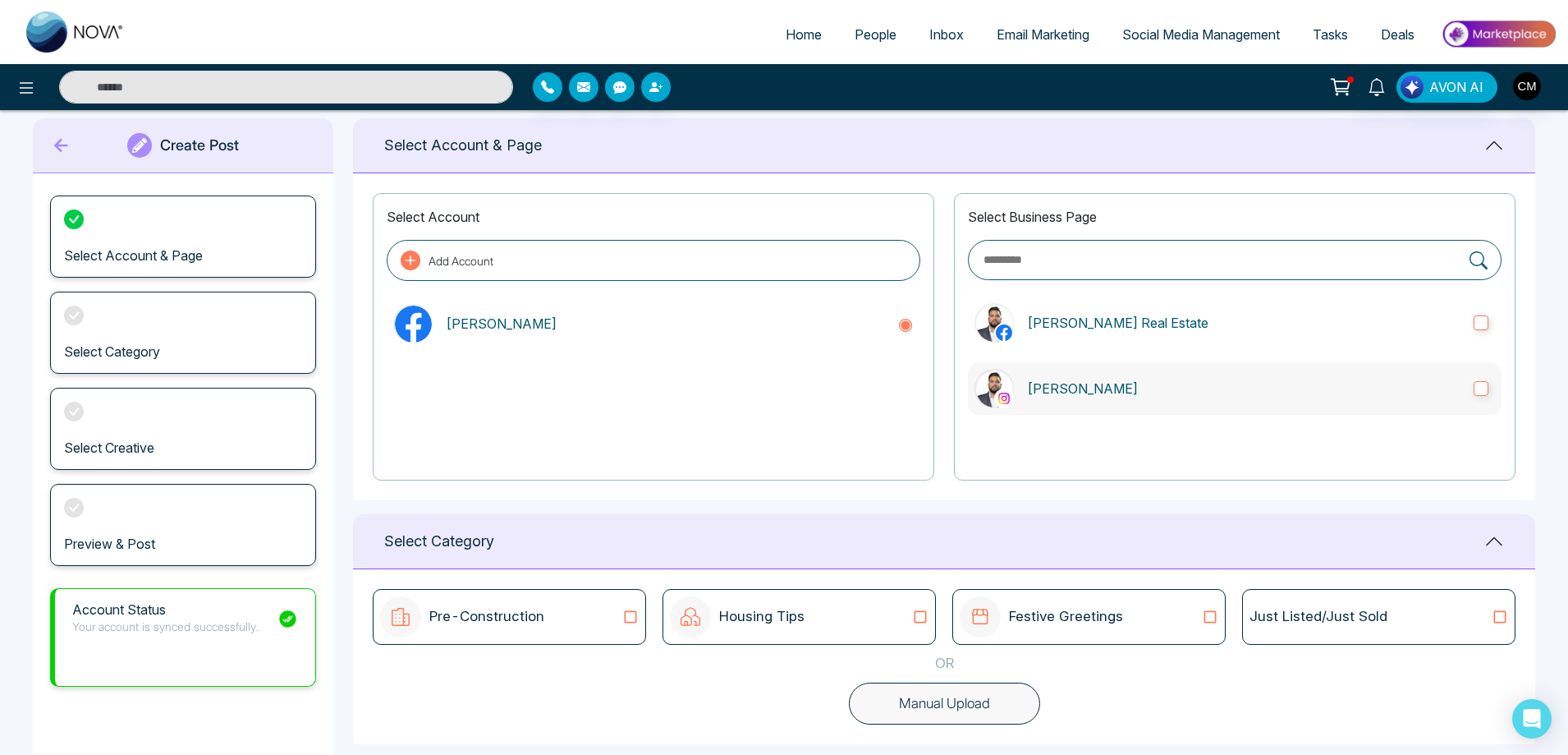
click at [1125, 371] on label "[PERSON_NAME]" at bounding box center [1234, 387] width 534 height 52
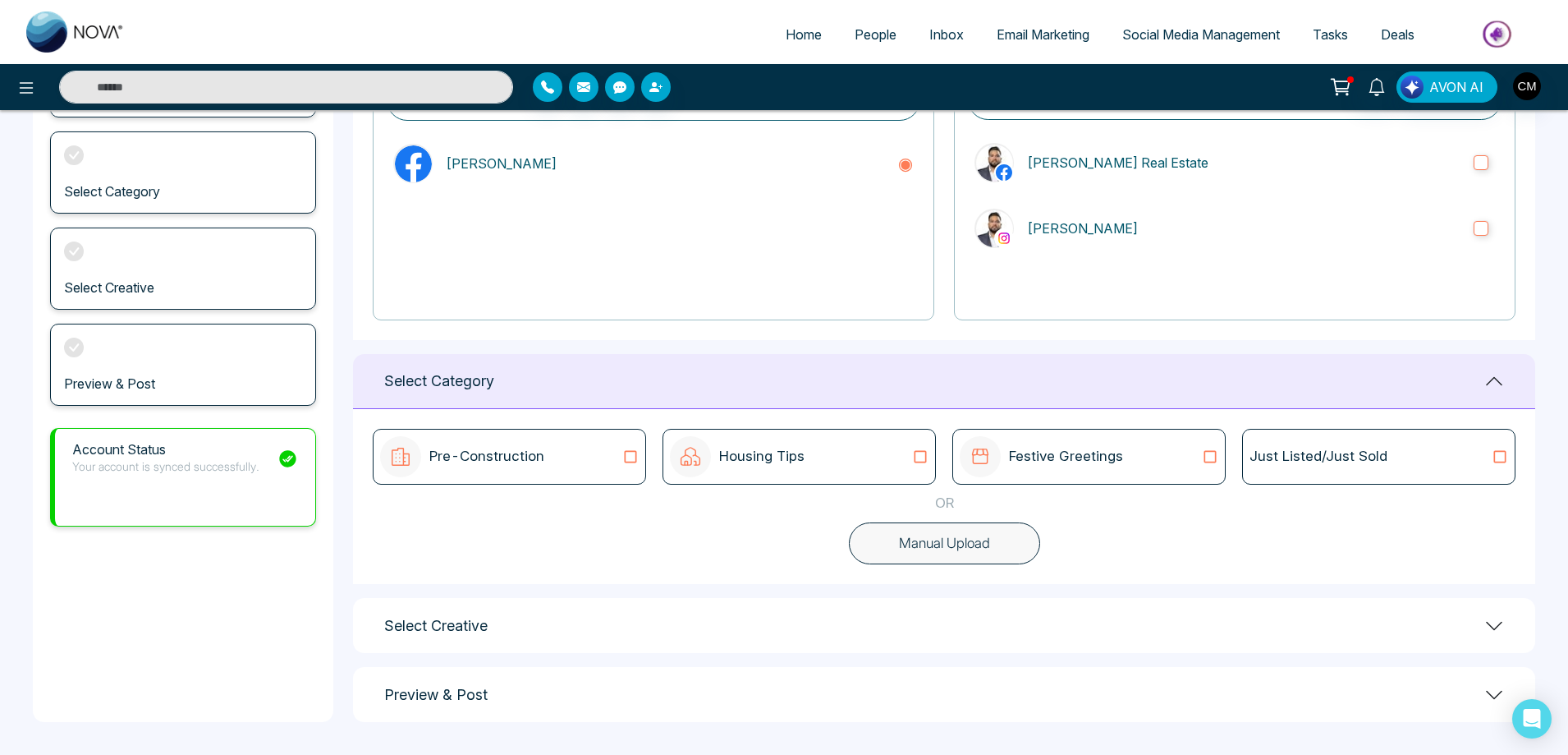
click at [577, 464] on div "Pre-Construction" at bounding box center [509, 457] width 258 height 41
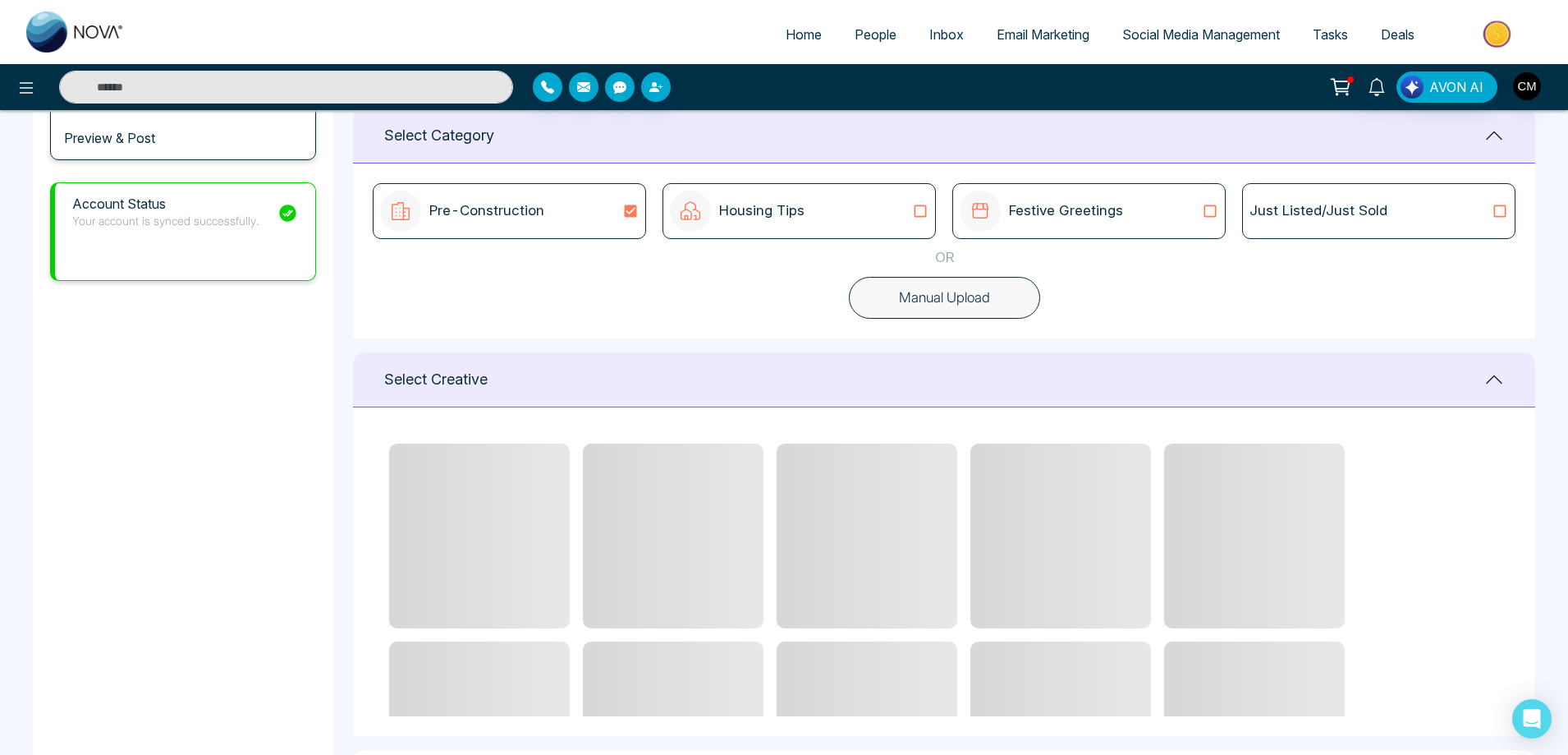
scroll to position [431, 0]
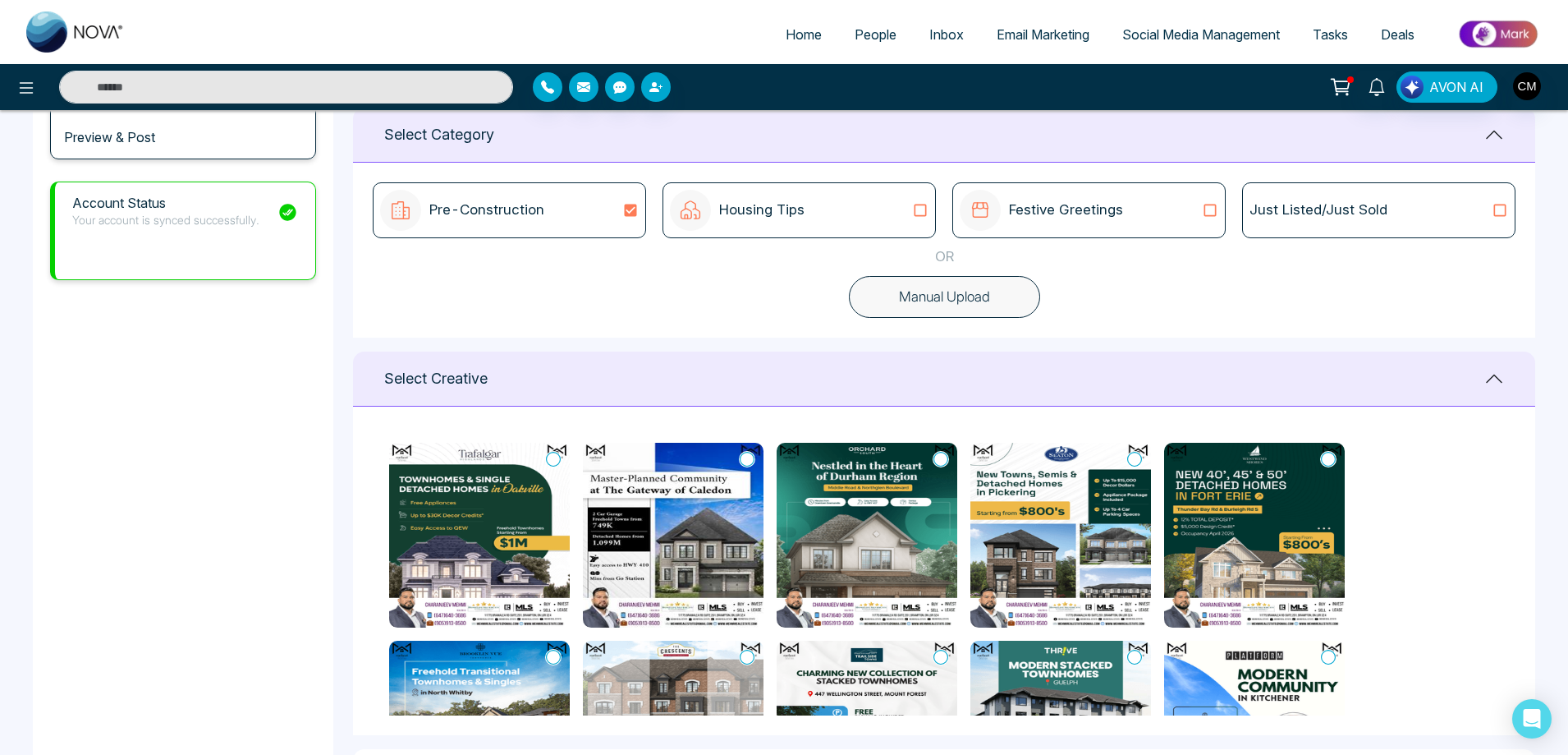
click at [513, 528] on img at bounding box center [479, 535] width 180 height 185
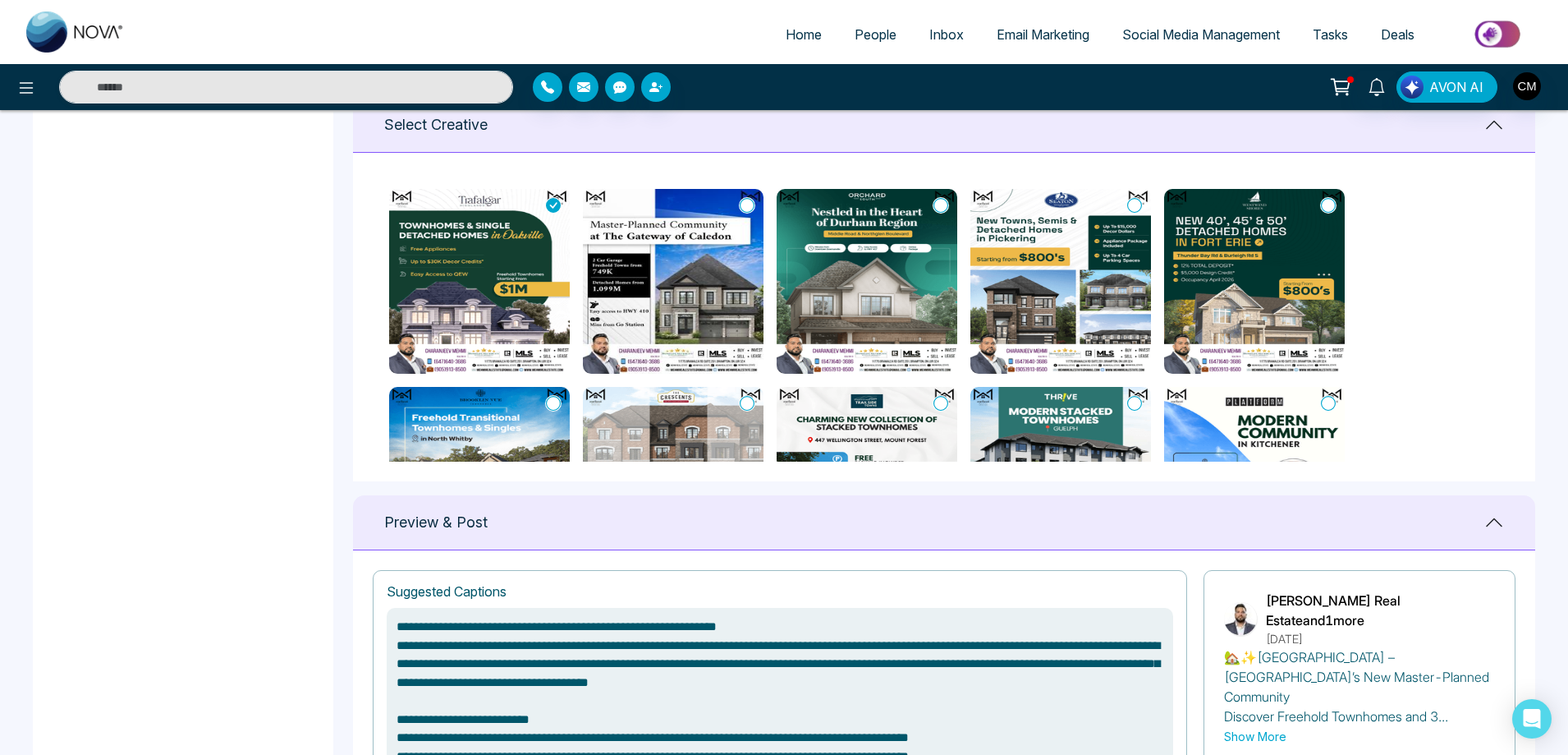
scroll to position [684, 0]
click at [642, 293] on img at bounding box center [673, 281] width 180 height 185
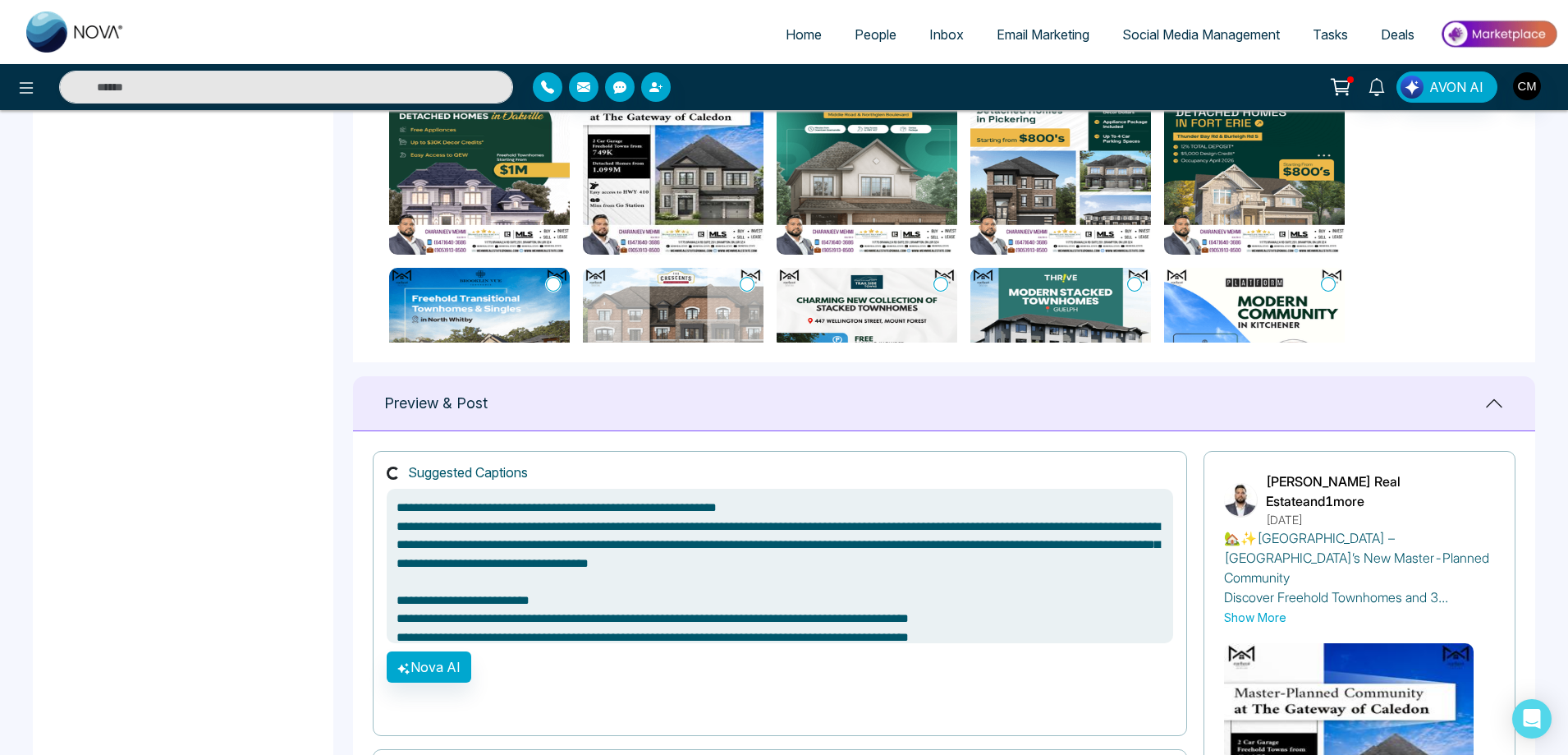
scroll to position [931, 0]
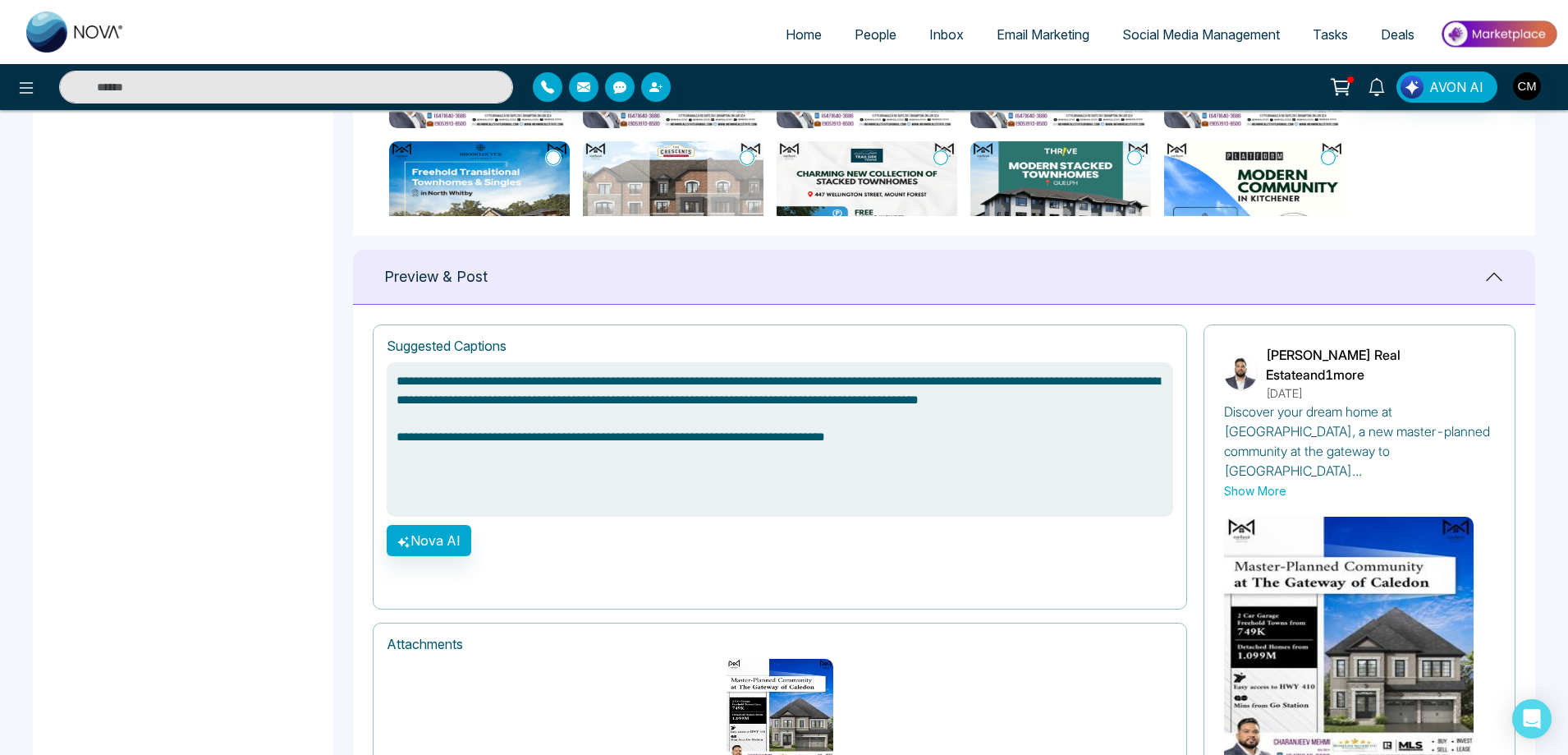
click at [847, 46] on link "People" at bounding box center [876, 35] width 75 height 31
type textarea "**********"
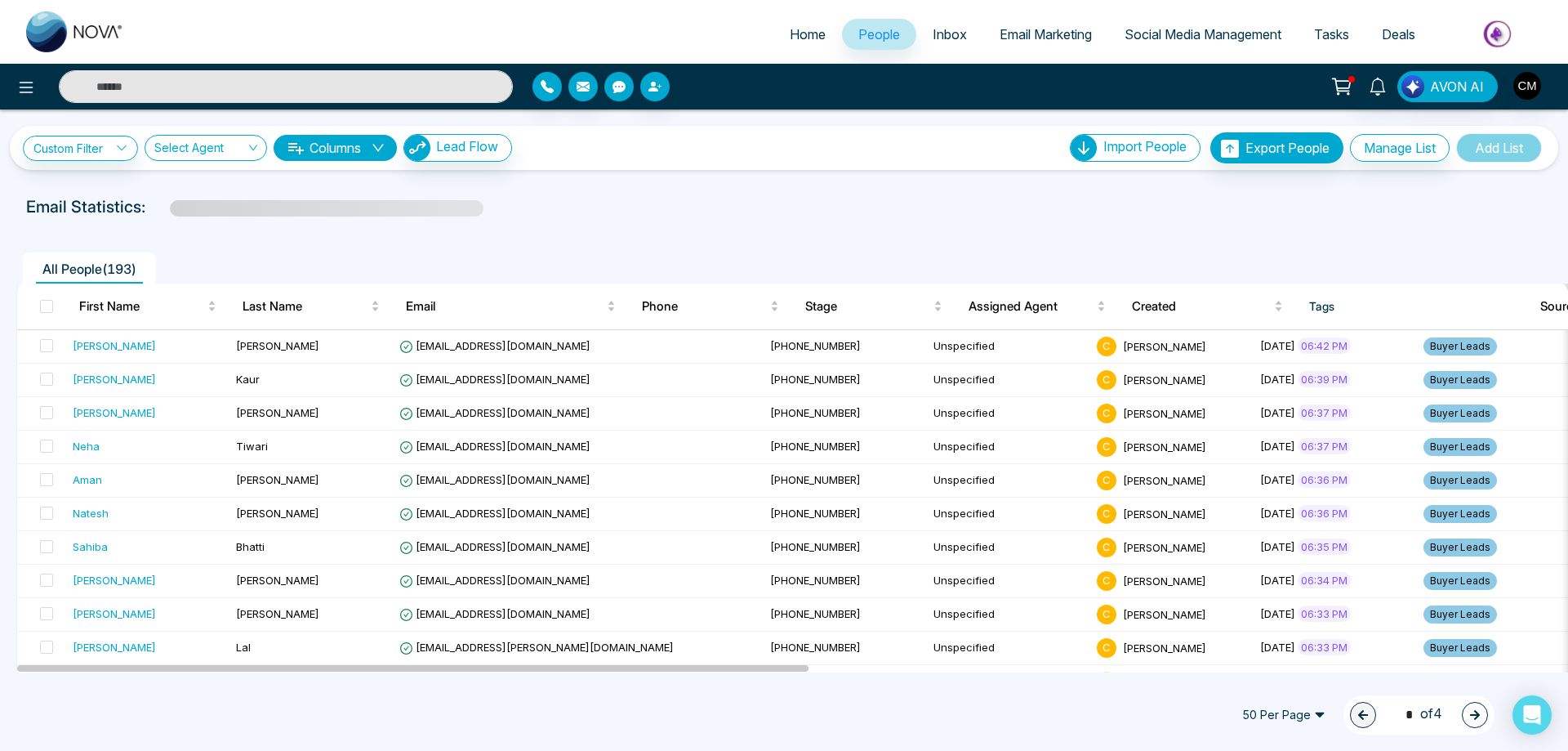
click at [618, 87] on icon "button" at bounding box center [619, 86] width 13 height 12
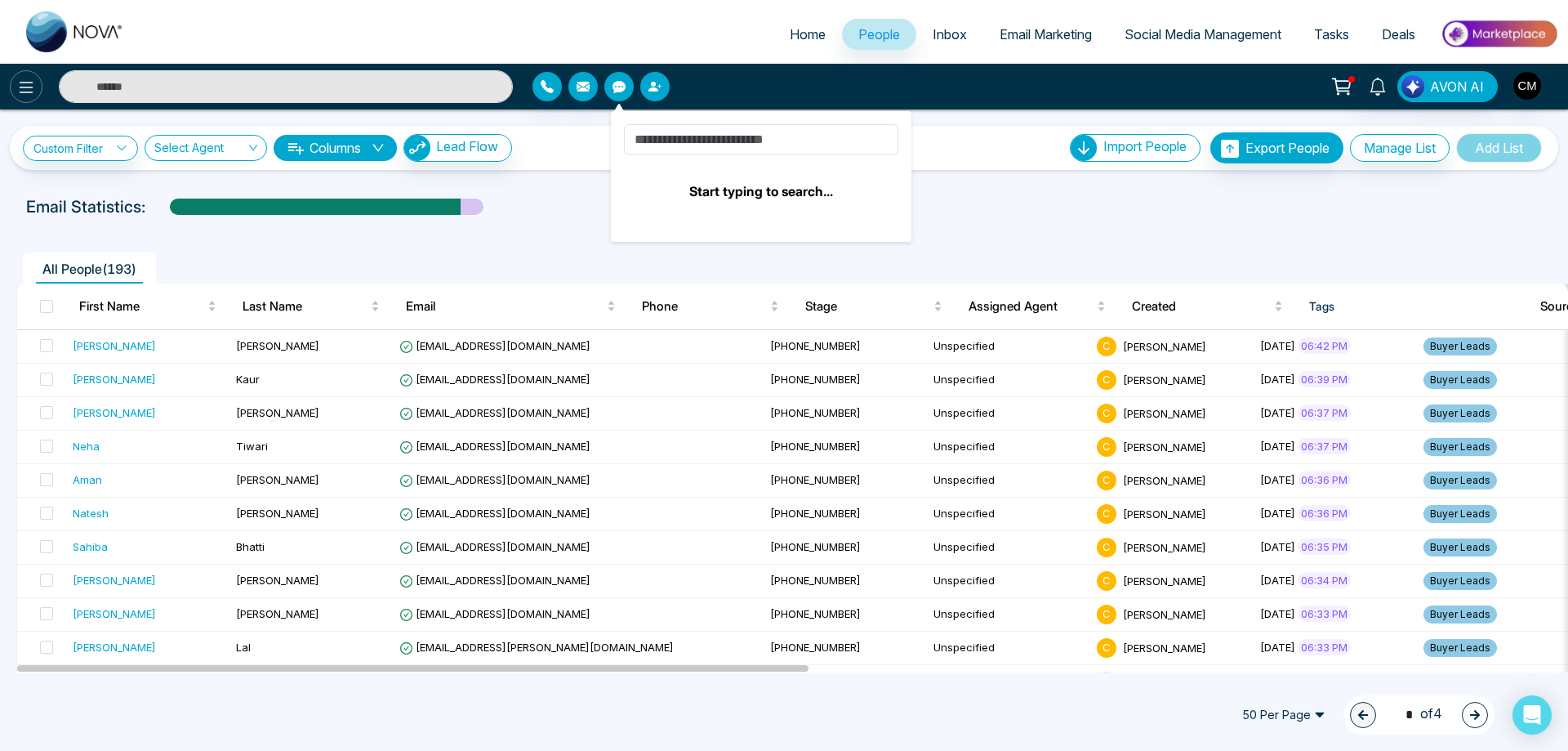
click at [21, 91] on icon at bounding box center [26, 87] width 20 height 20
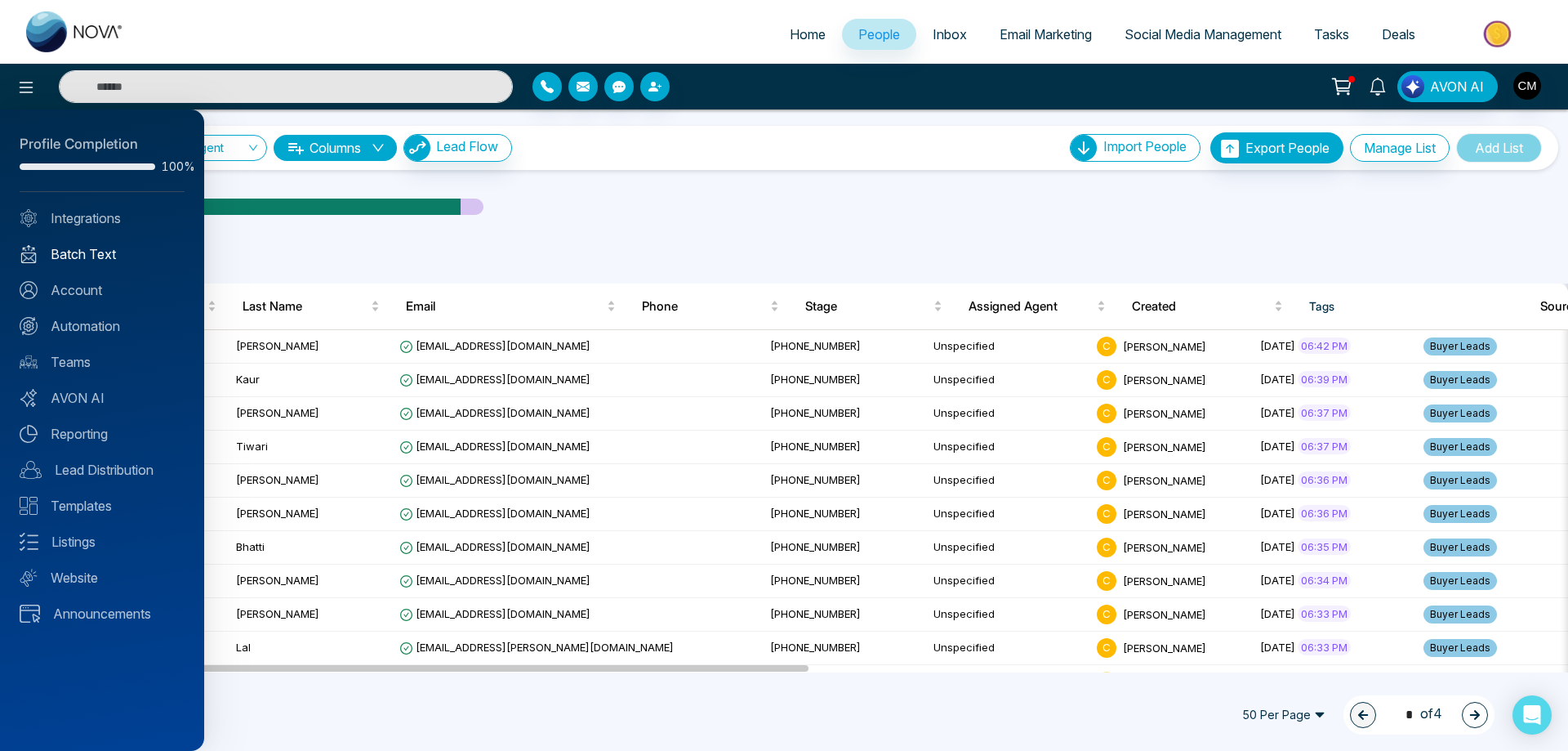
click at [69, 256] on link "Batch Text" at bounding box center [102, 254] width 165 height 20
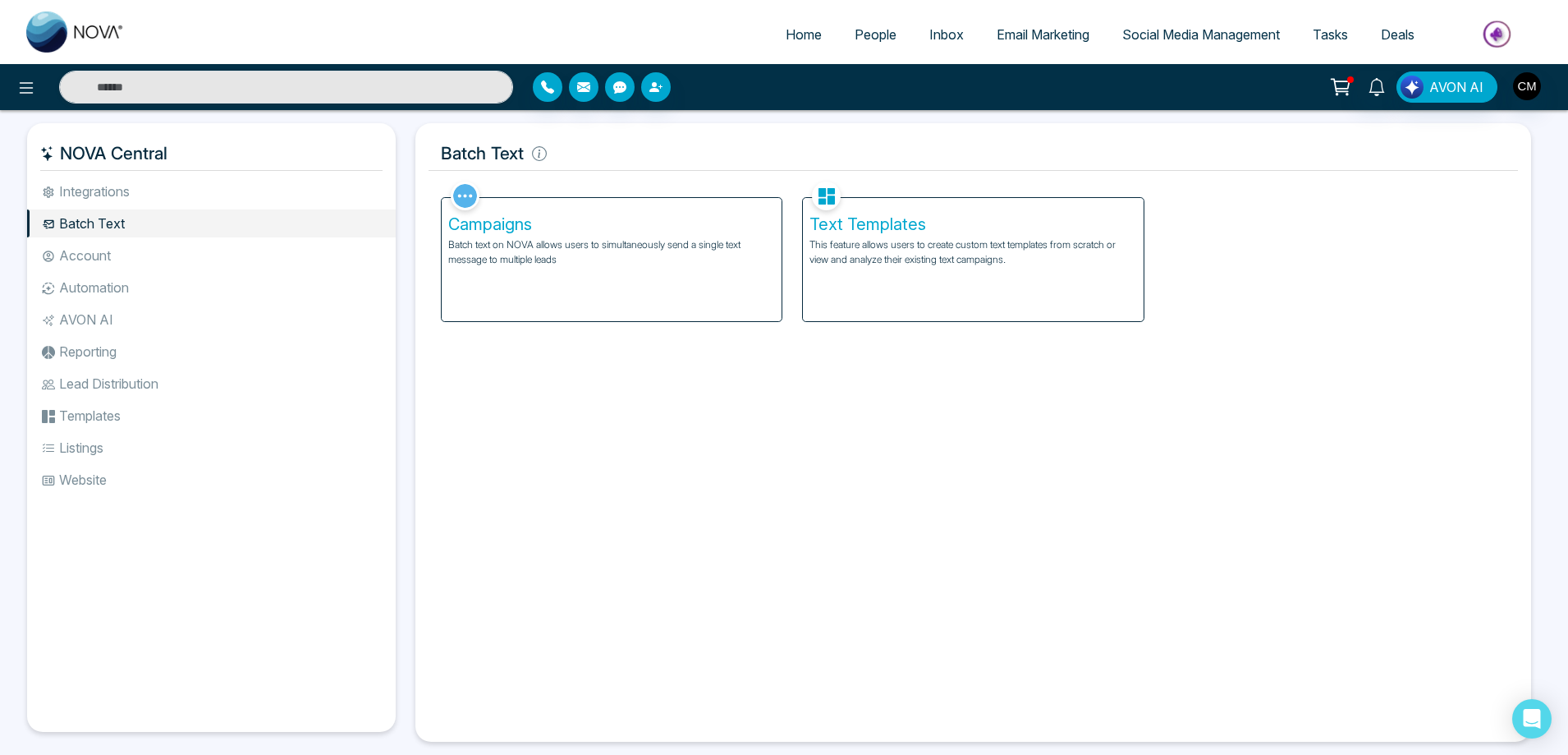
click at [820, 244] on p "This feature allows users to create custom text templates from scratch or view …" at bounding box center [973, 252] width 327 height 30
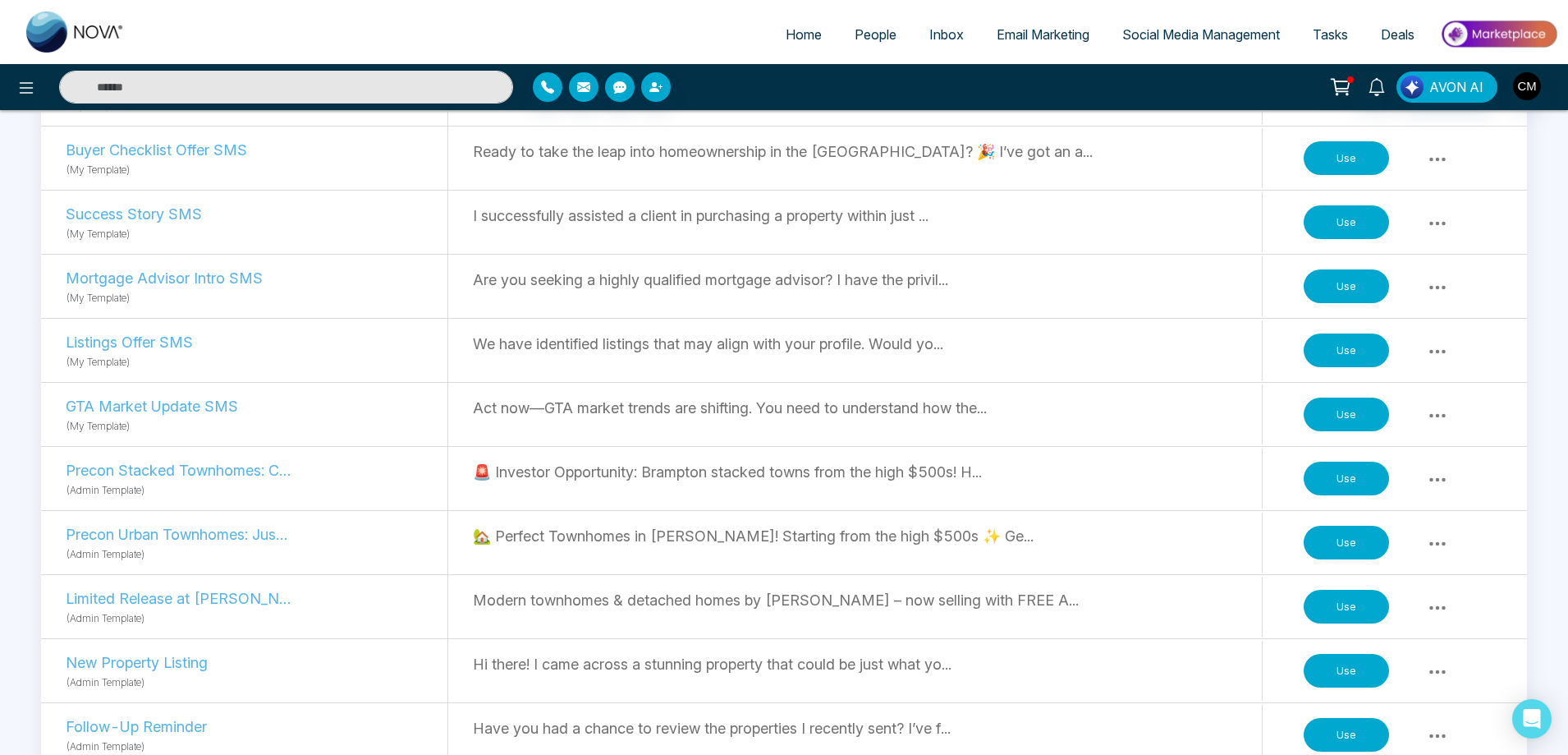
scroll to position [657, 0]
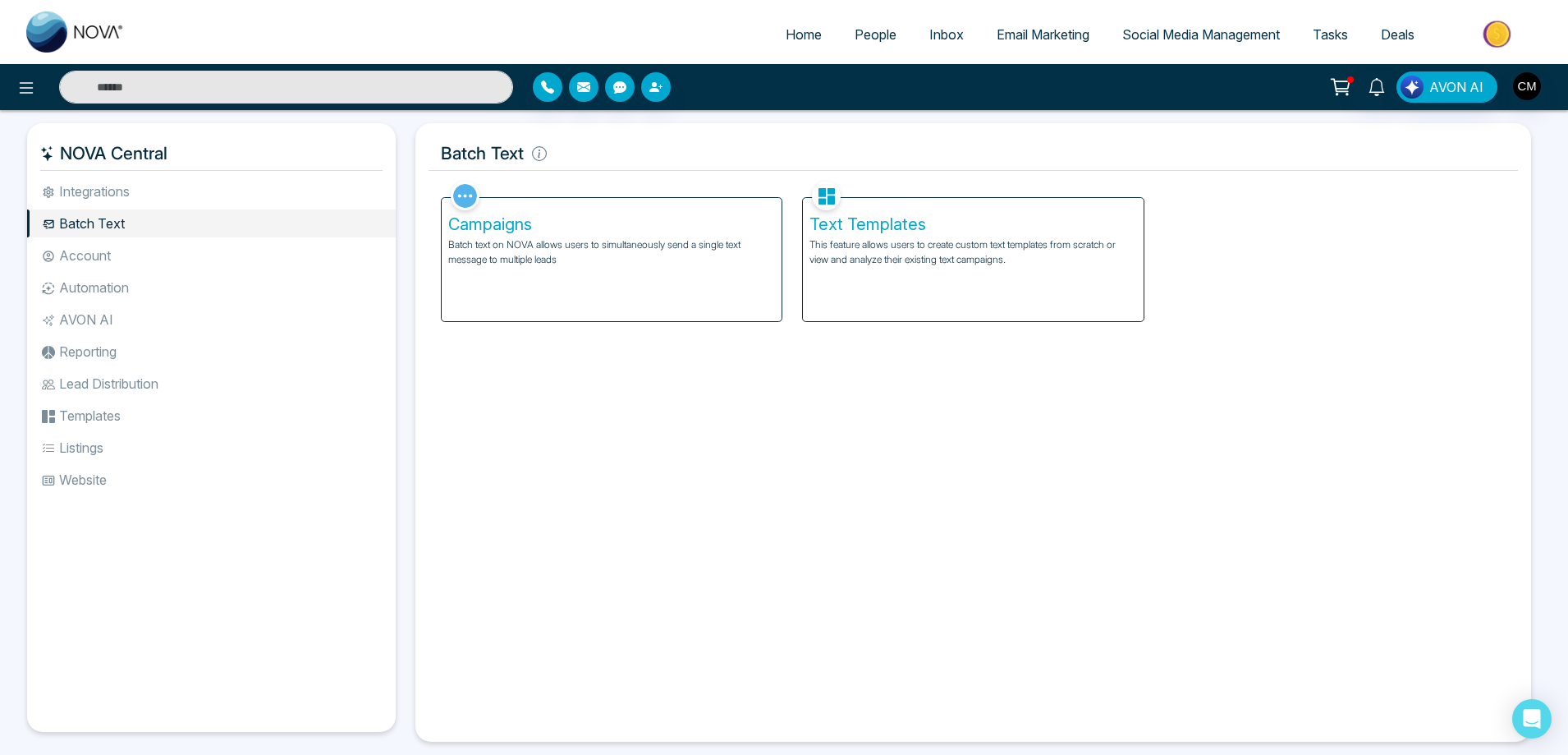
click at [503, 196] on div "Campaigns Batch text on NOVA allows users to simultaneously send a single text …" at bounding box center [612, 249] width 361 height 145
click at [507, 212] on div "Campaigns Batch text on NOVA allows users to simultaneously send a single text …" at bounding box center [612, 259] width 340 height 123
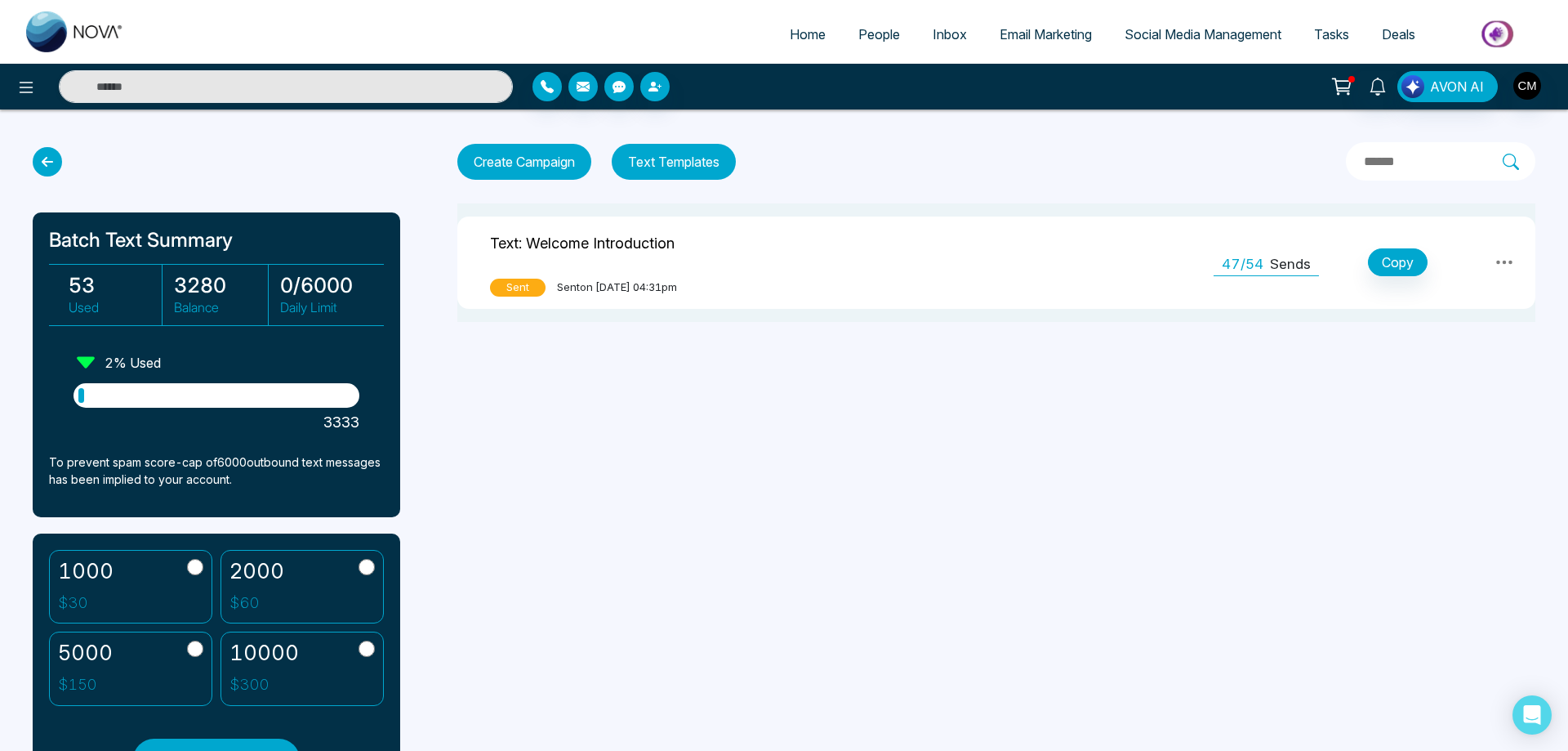
click at [680, 161] on button "Text Templates" at bounding box center [674, 162] width 124 height 36
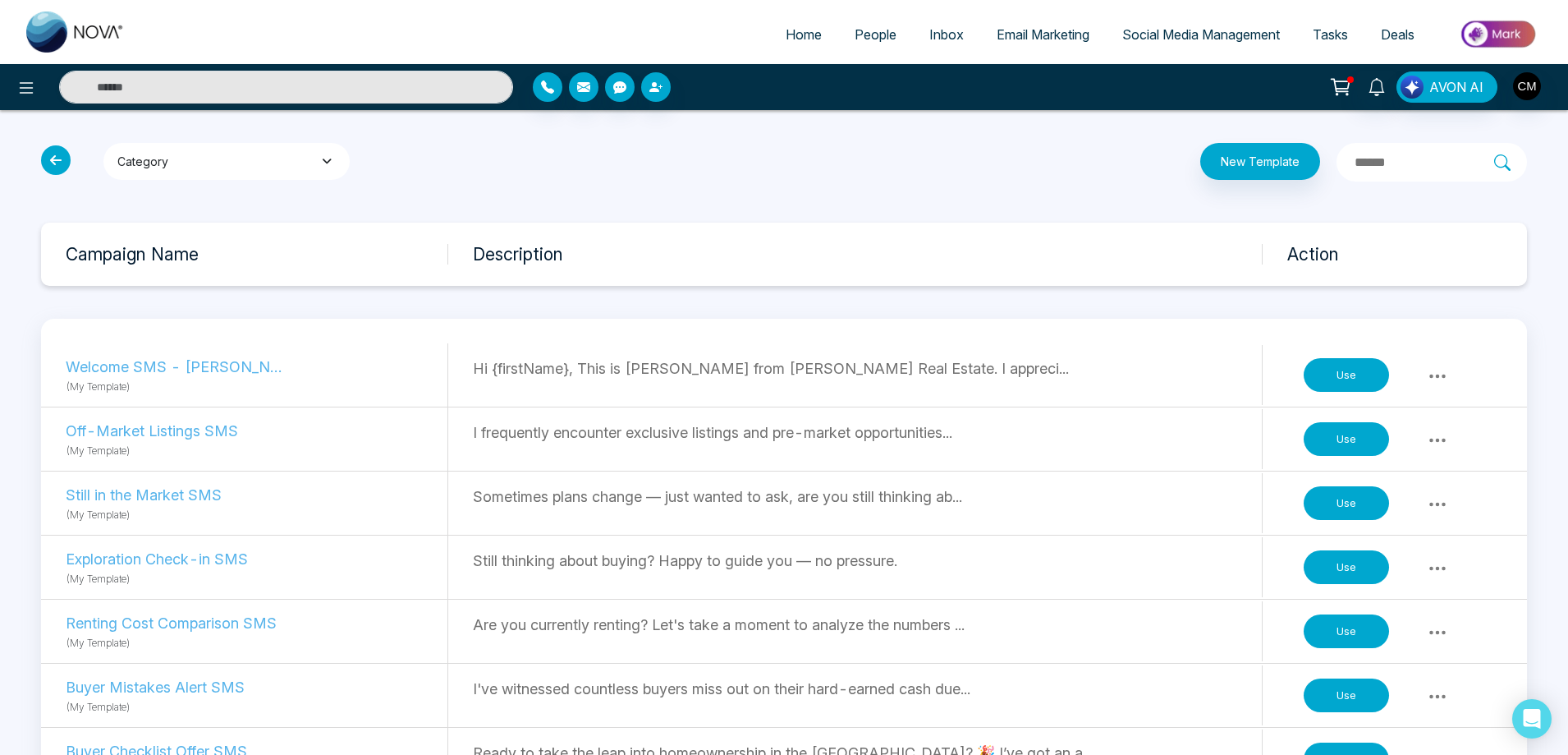
click at [254, 175] on button "Category" at bounding box center [227, 161] width 247 height 37
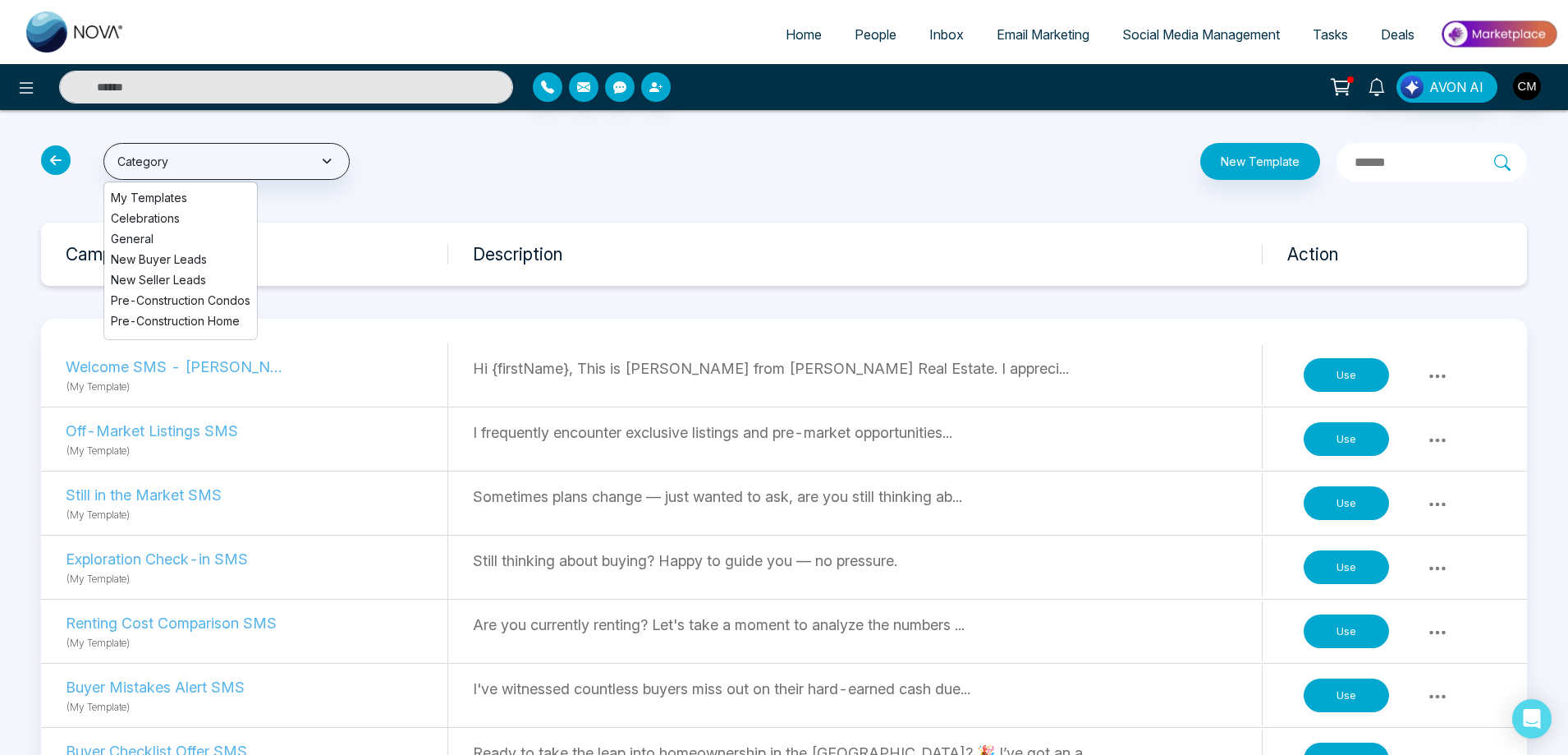
click at [161, 257] on li "New Buyer Leads" at bounding box center [180, 259] width 152 height 17
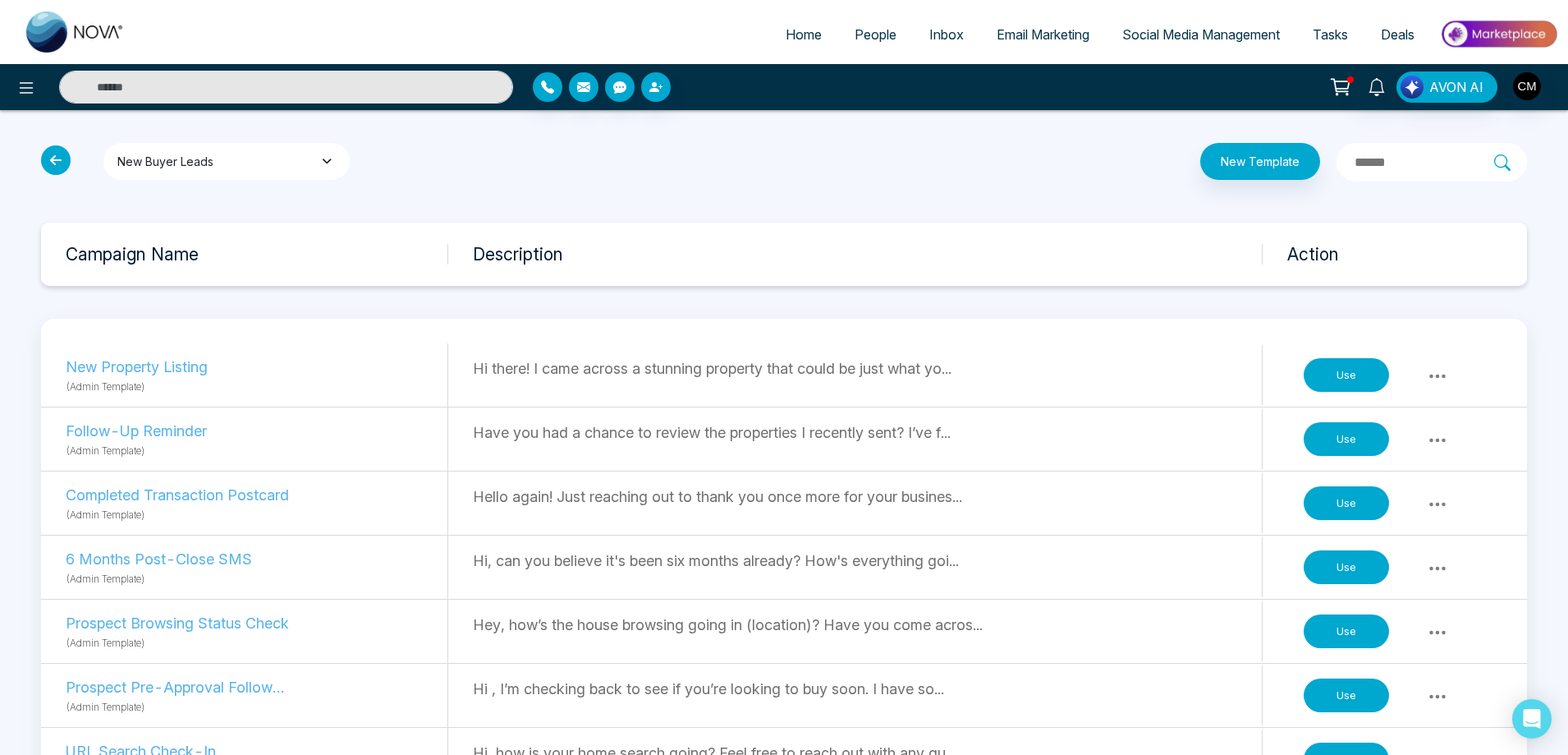
click at [252, 172] on button "New Buyer Leads" at bounding box center [227, 161] width 247 height 37
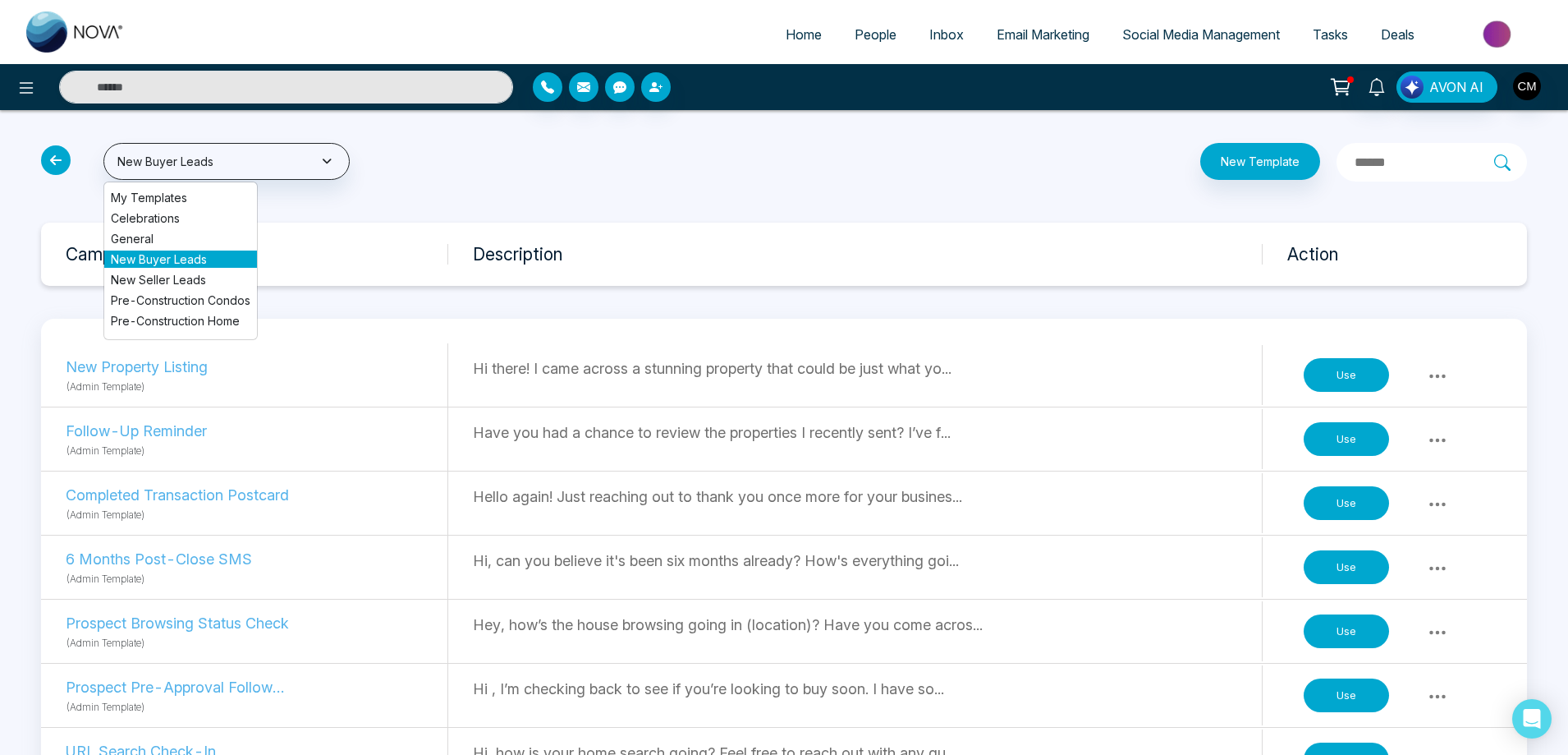
click at [141, 298] on li "Pre-Construction Condos" at bounding box center [180, 300] width 152 height 17
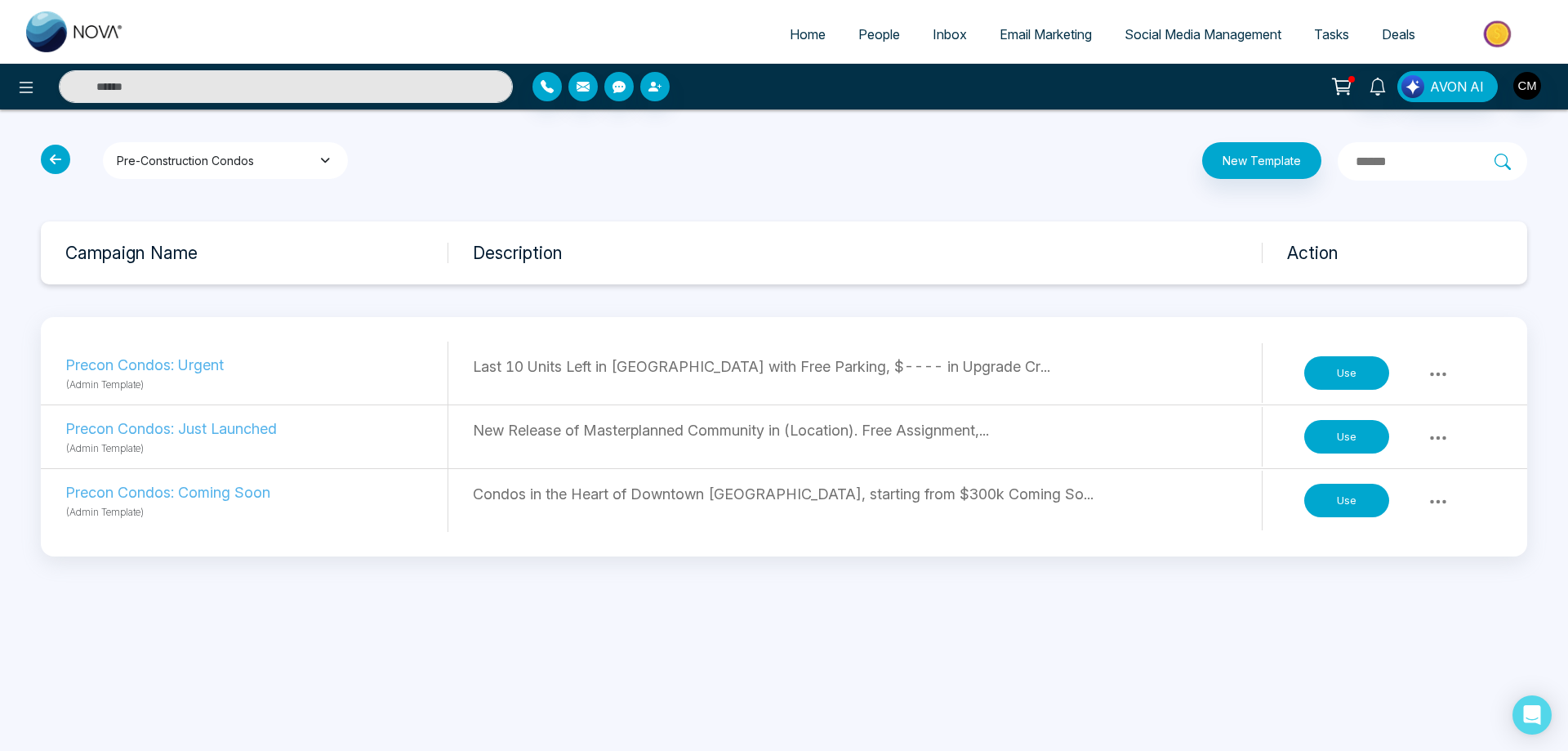
click at [190, 174] on button "Pre-Construction Condos" at bounding box center [226, 161] width 245 height 37
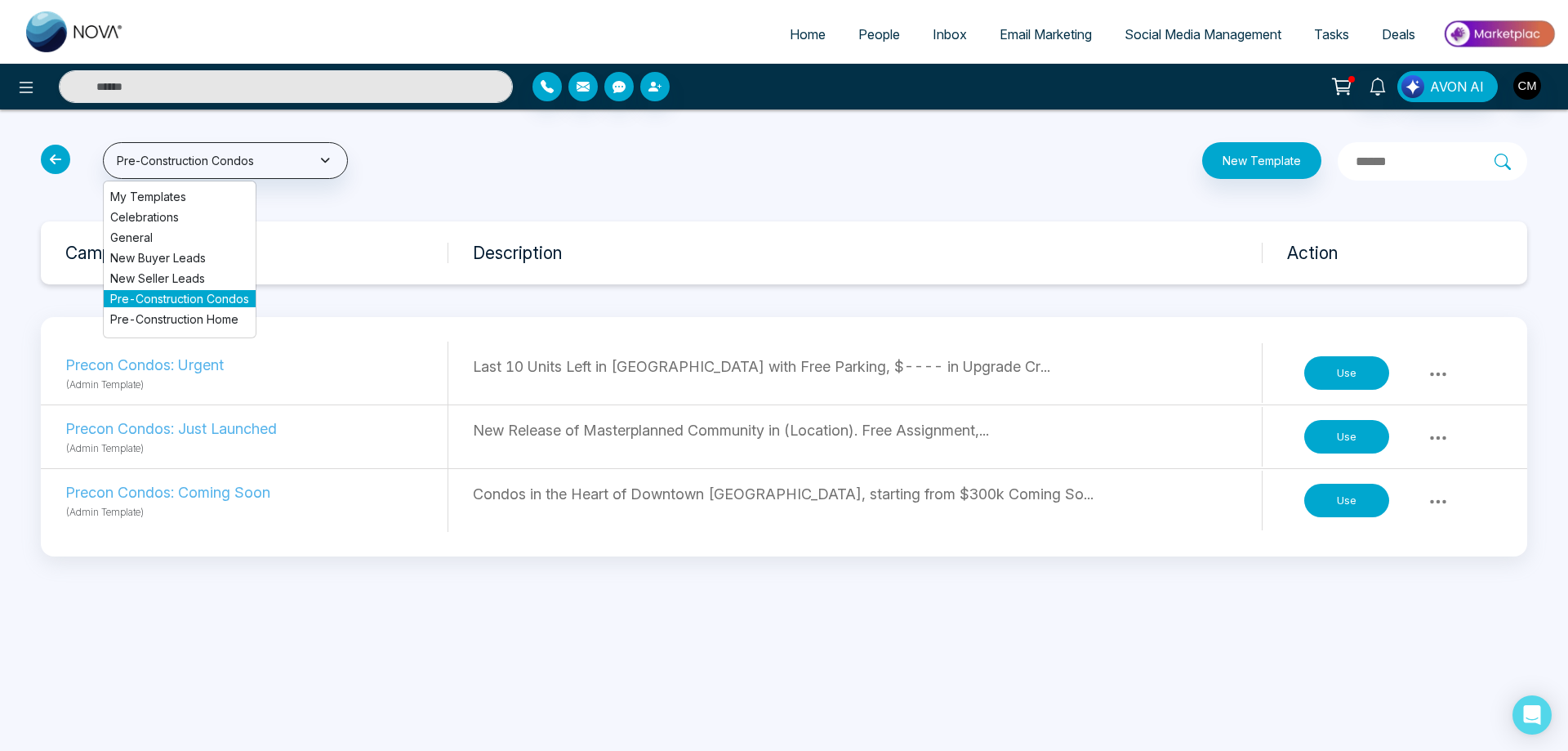
click at [189, 321] on li "Pre-Construction Home" at bounding box center [180, 319] width 152 height 17
